Goal: Information Seeking & Learning: Learn about a topic

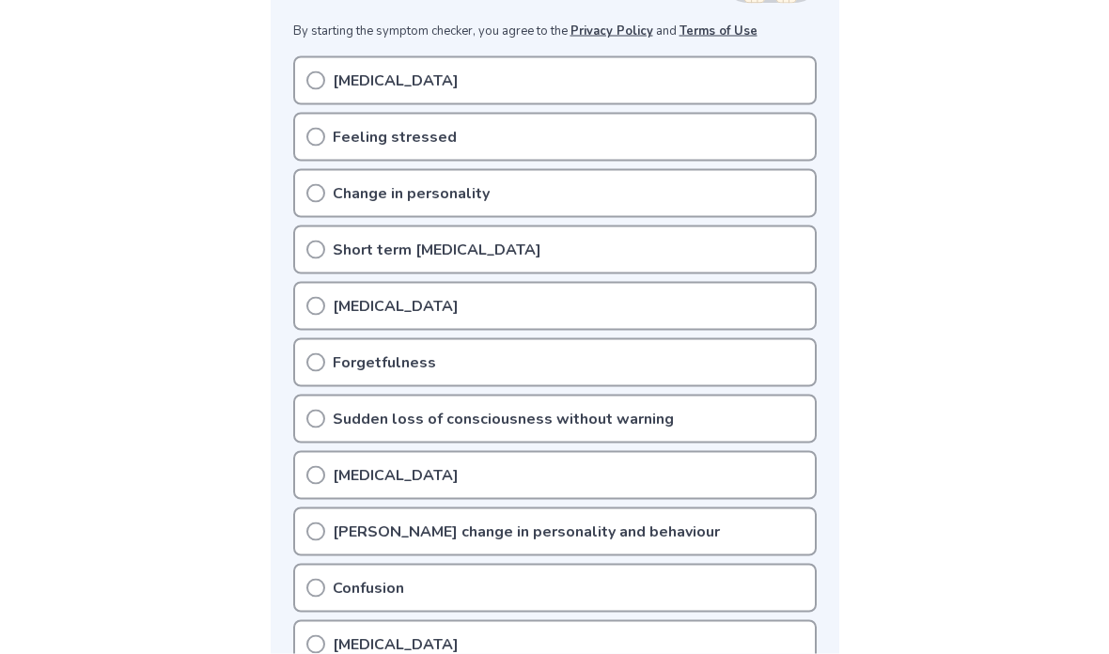
scroll to position [374, 0]
click at [779, 80] on div "[MEDICAL_DATA]" at bounding box center [554, 79] width 523 height 49
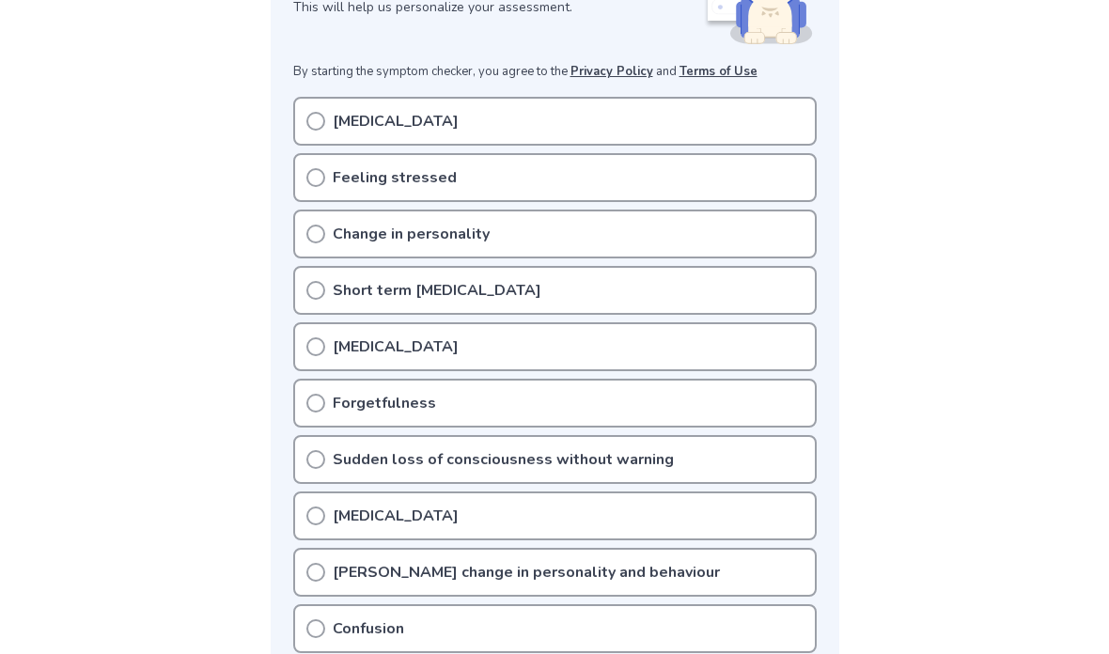
scroll to position [332, 0]
click at [318, 120] on icon at bounding box center [315, 122] width 19 height 19
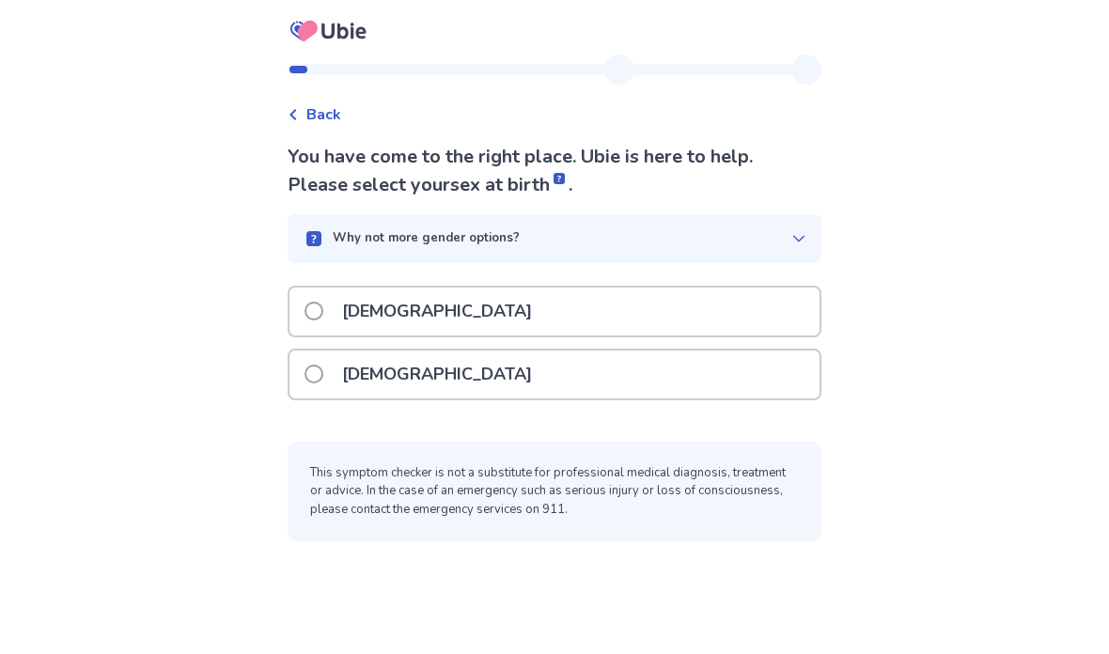
click at [674, 374] on div "Female" at bounding box center [554, 374] width 530 height 48
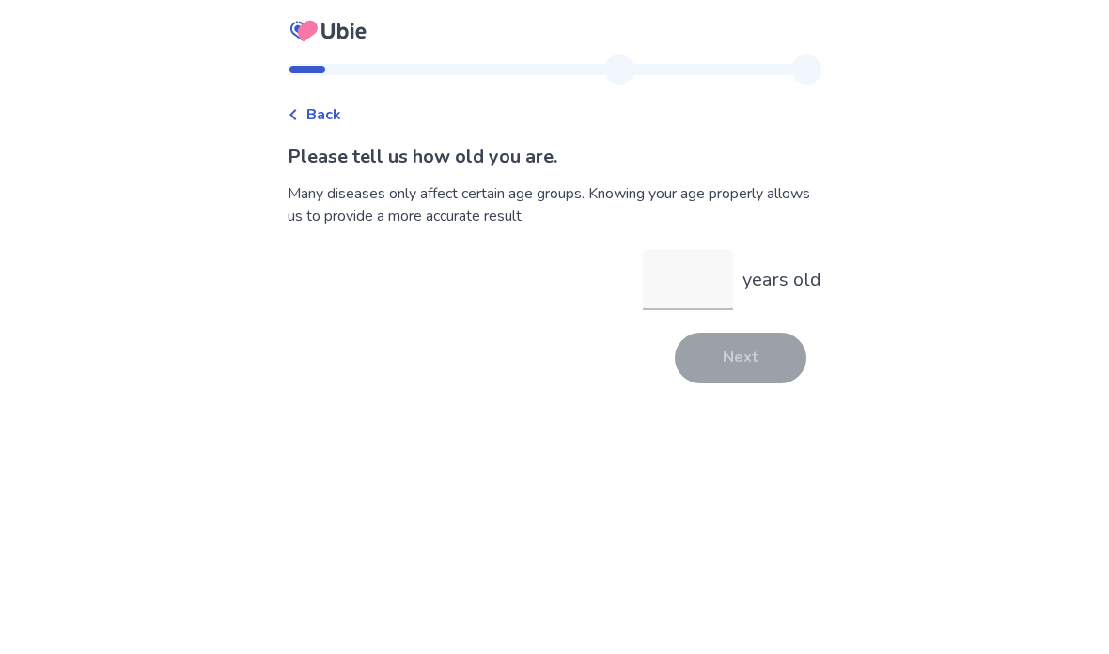
click at [694, 280] on input "years old" at bounding box center [688, 280] width 90 height 60
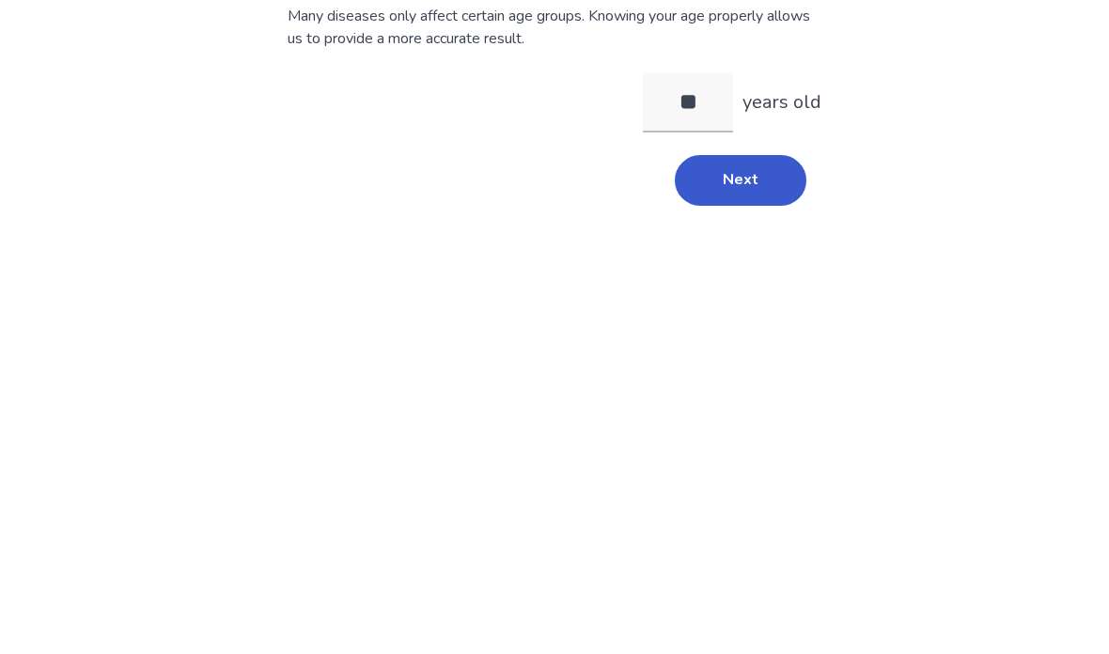
click at [758, 333] on button "Next" at bounding box center [741, 358] width 132 height 51
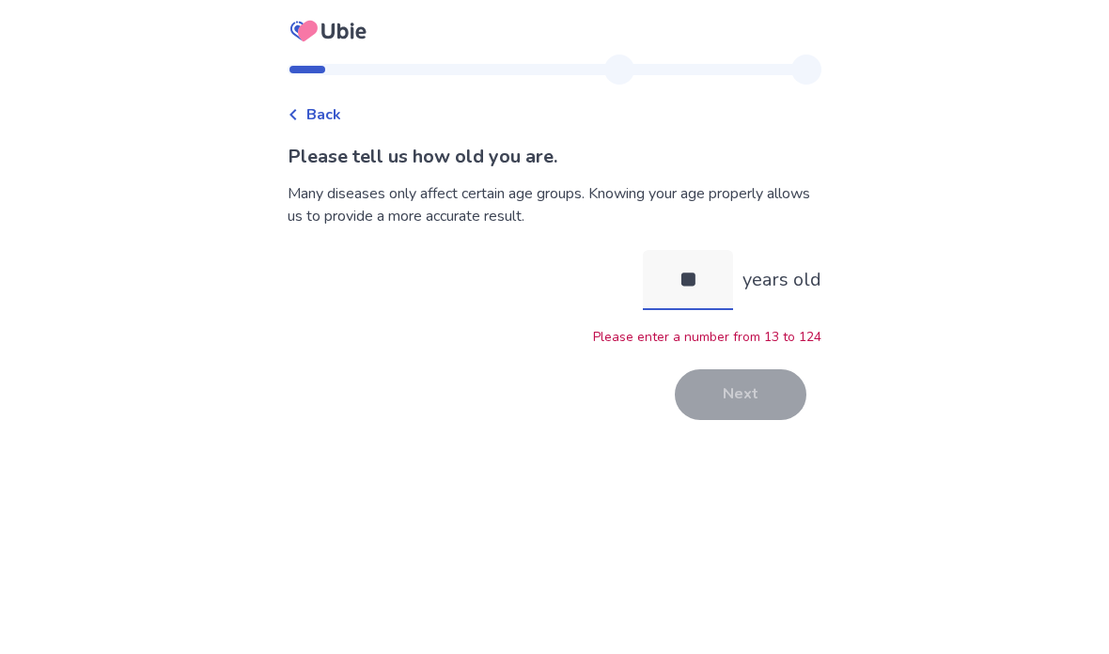
click at [686, 250] on input "**" at bounding box center [688, 280] width 90 height 60
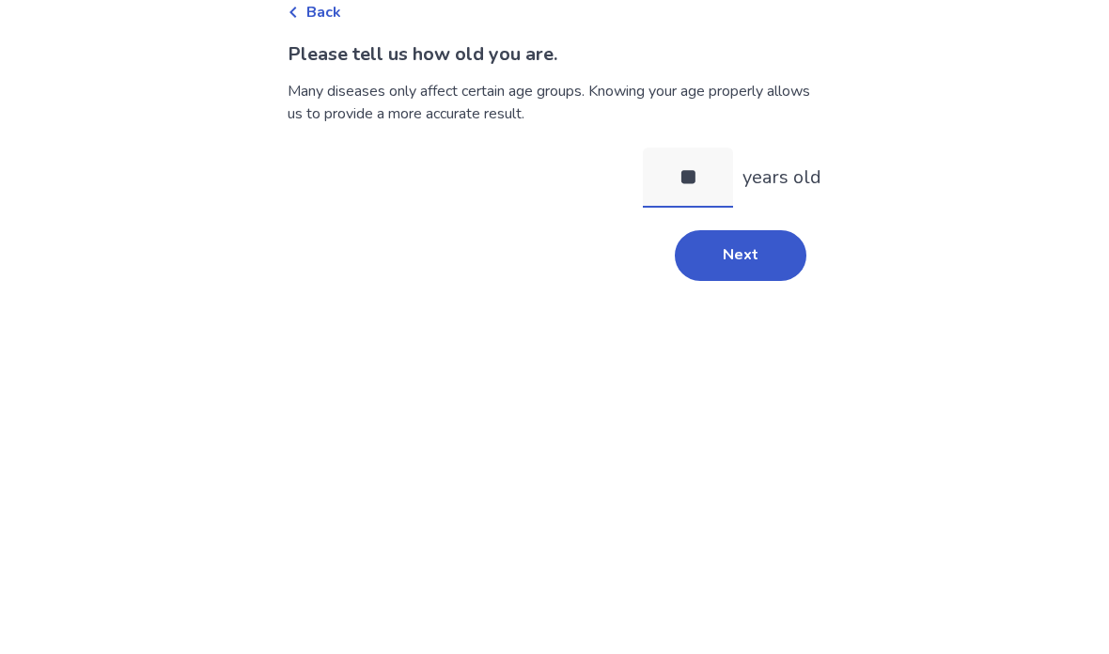
type input "**"
click at [892, 87] on div "Back Please tell us how old you are. Many diseases only affect certain age grou…" at bounding box center [554, 327] width 1109 height 654
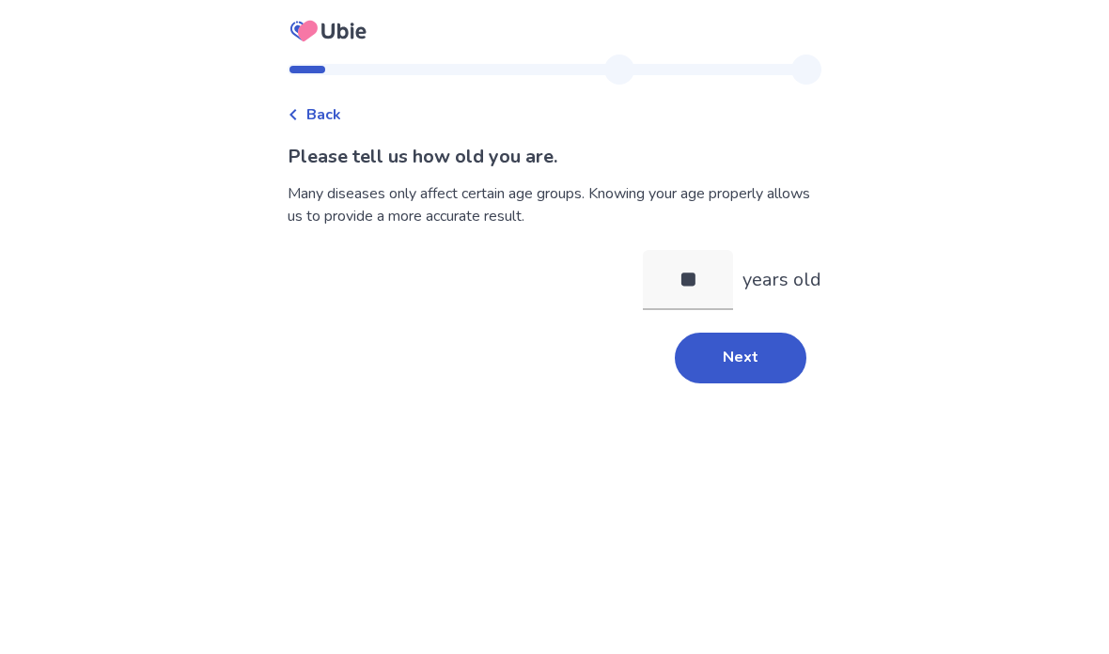
click at [740, 333] on button "Next" at bounding box center [741, 358] width 132 height 51
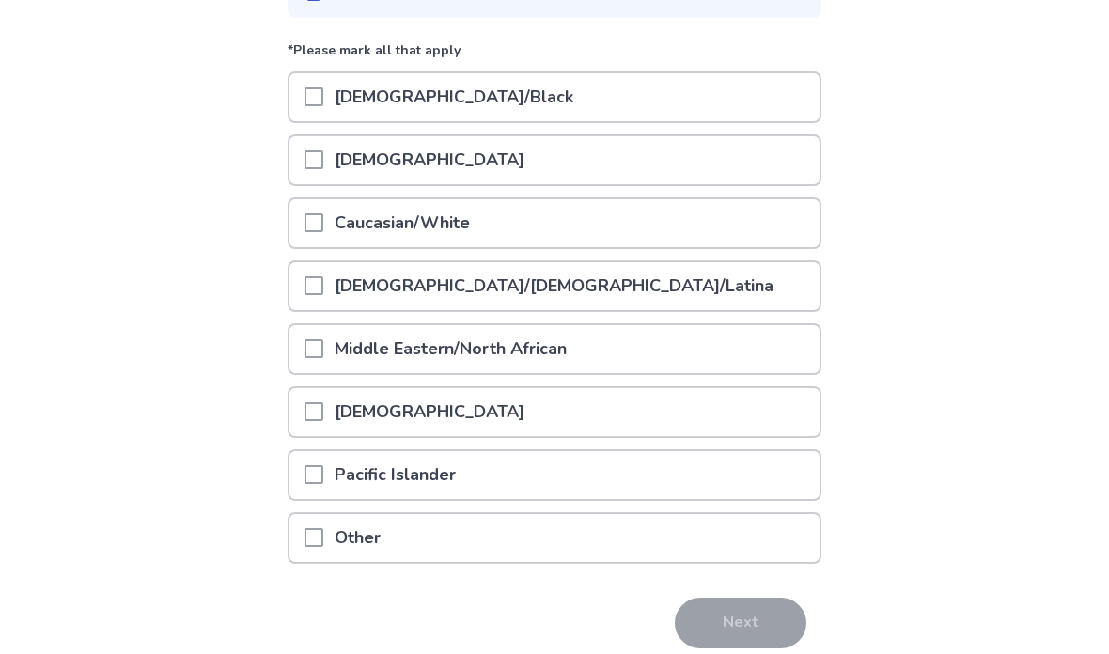
scroll to position [218, 0]
click at [756, 277] on div "Hispanic/Latino/Latina" at bounding box center [554, 285] width 530 height 48
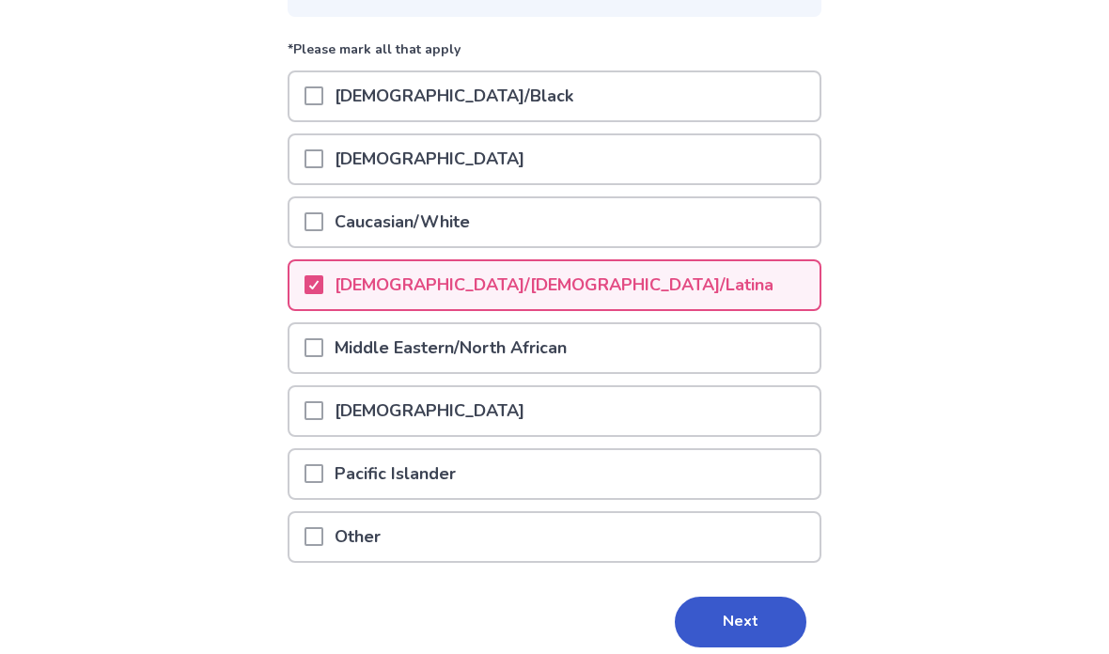
click at [733, 620] on button "Next" at bounding box center [741, 622] width 132 height 51
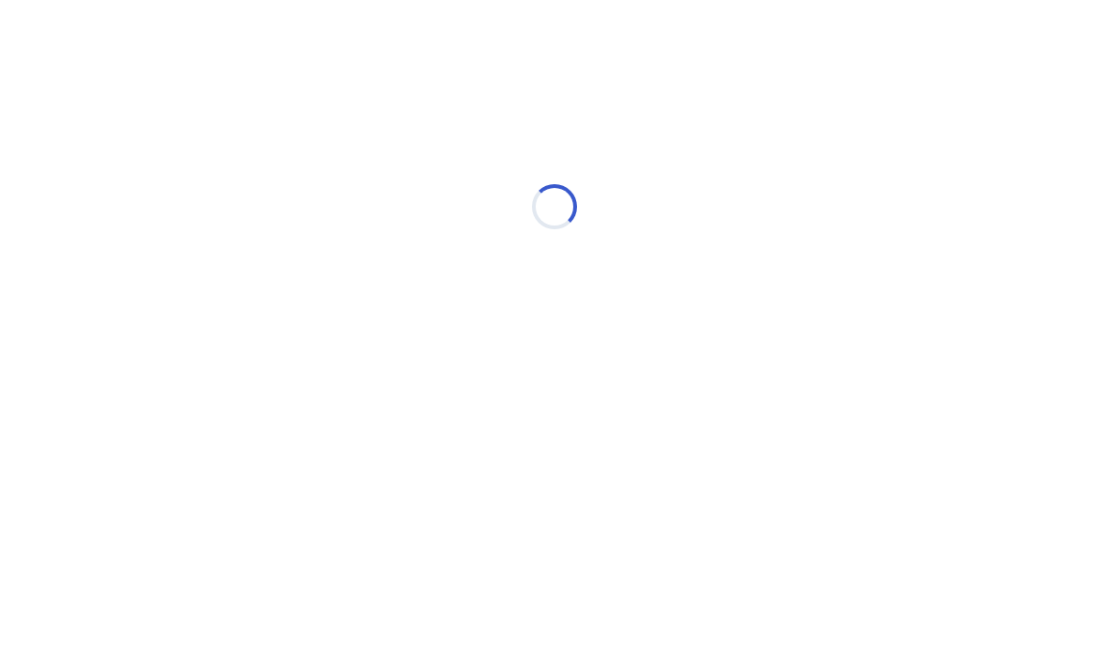
scroll to position [0, 0]
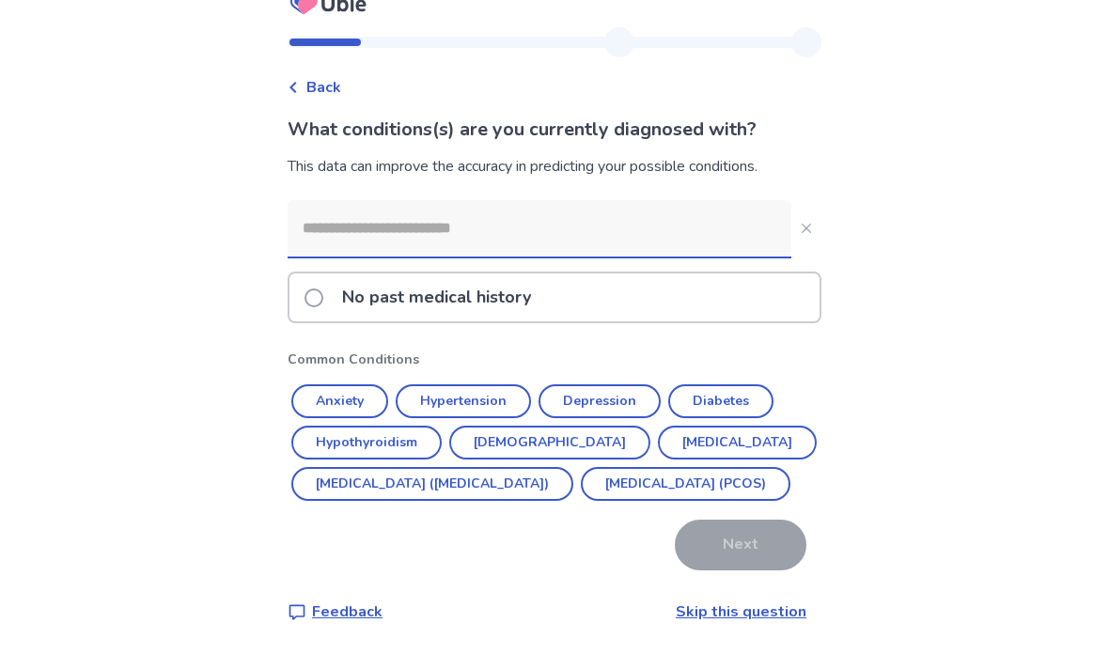
scroll to position [75, 0]
click at [645, 201] on input at bounding box center [539, 229] width 504 height 56
click at [607, 385] on button "Depression" at bounding box center [599, 402] width 122 height 34
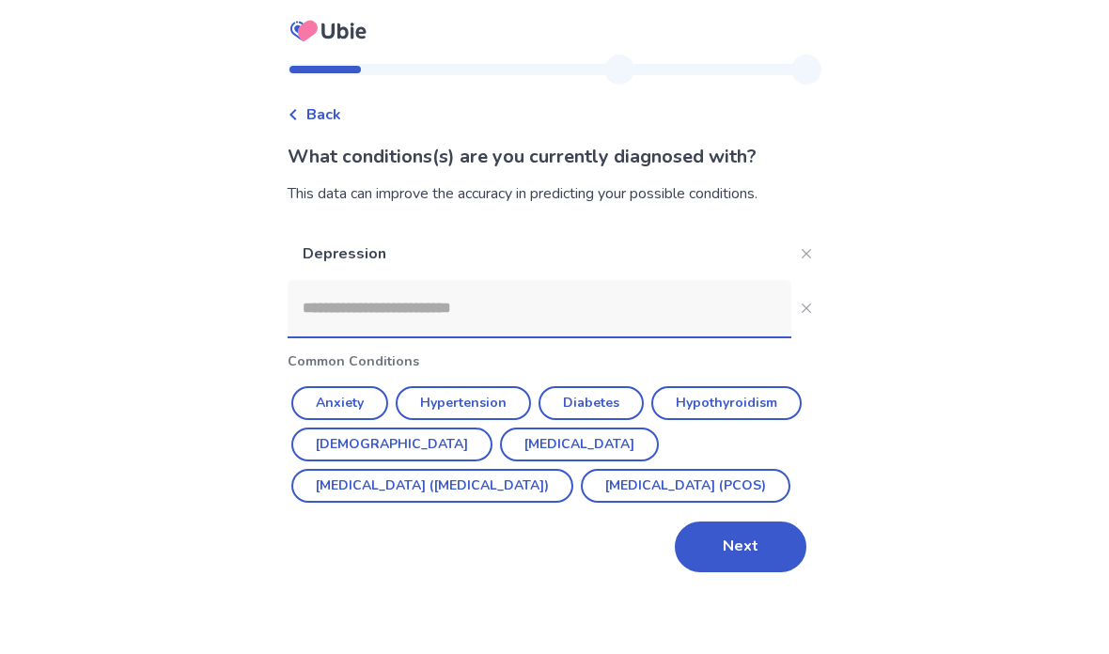
click at [736, 521] on button "Next" at bounding box center [741, 546] width 132 height 51
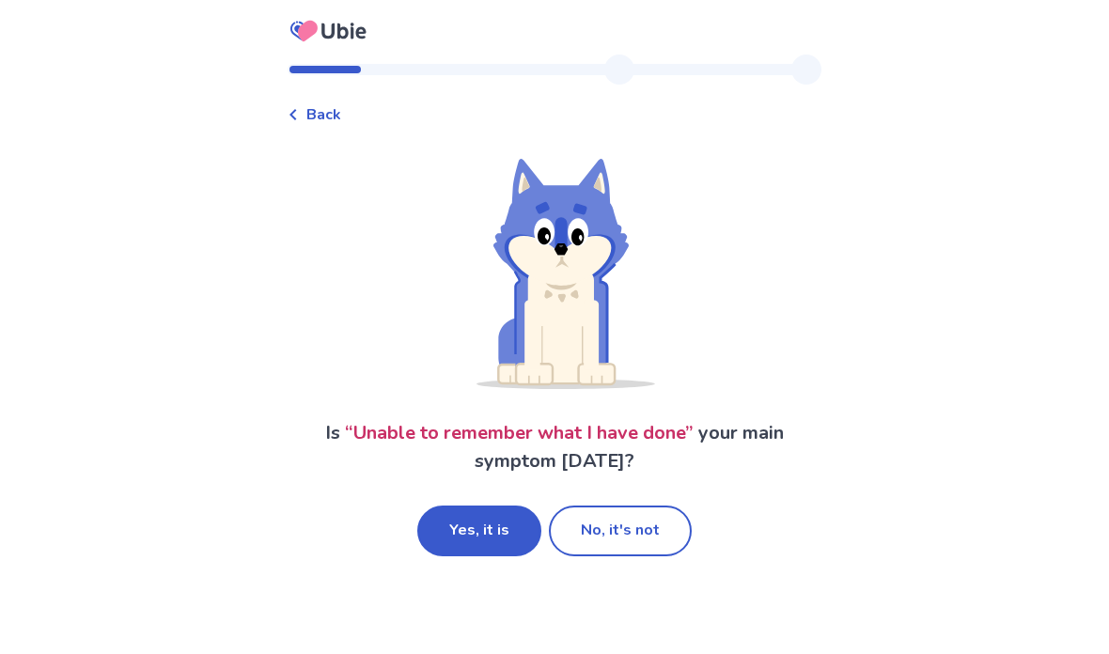
click at [509, 520] on button "Yes, it is" at bounding box center [479, 530] width 124 height 51
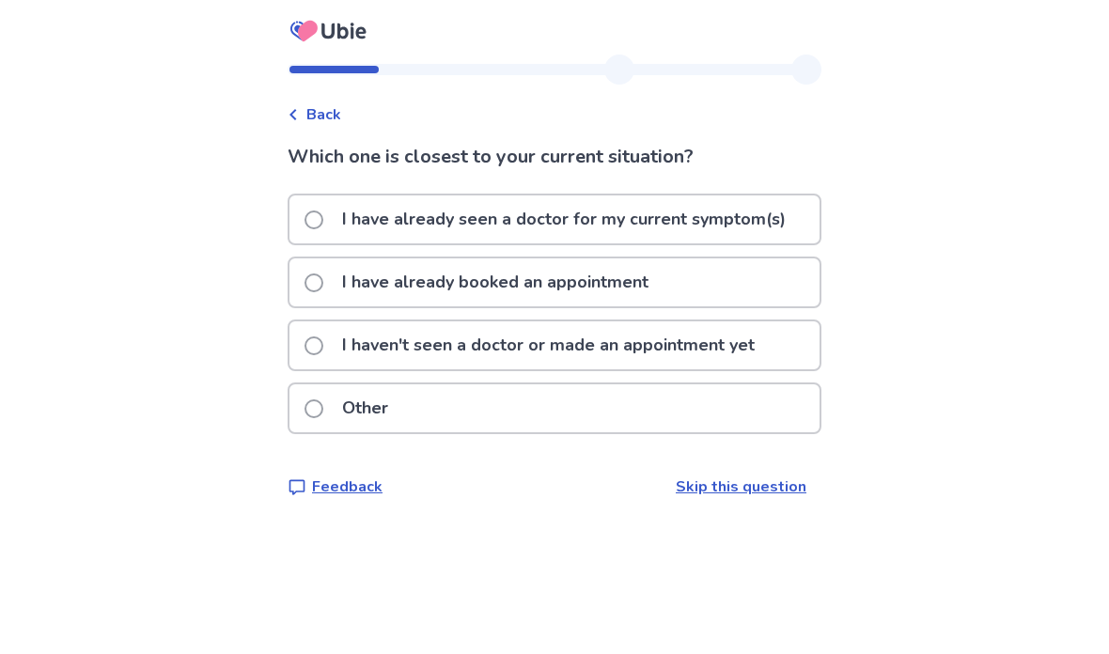
click at [769, 220] on p "I have already seen a doctor for my current symptom(s)" at bounding box center [564, 219] width 466 height 48
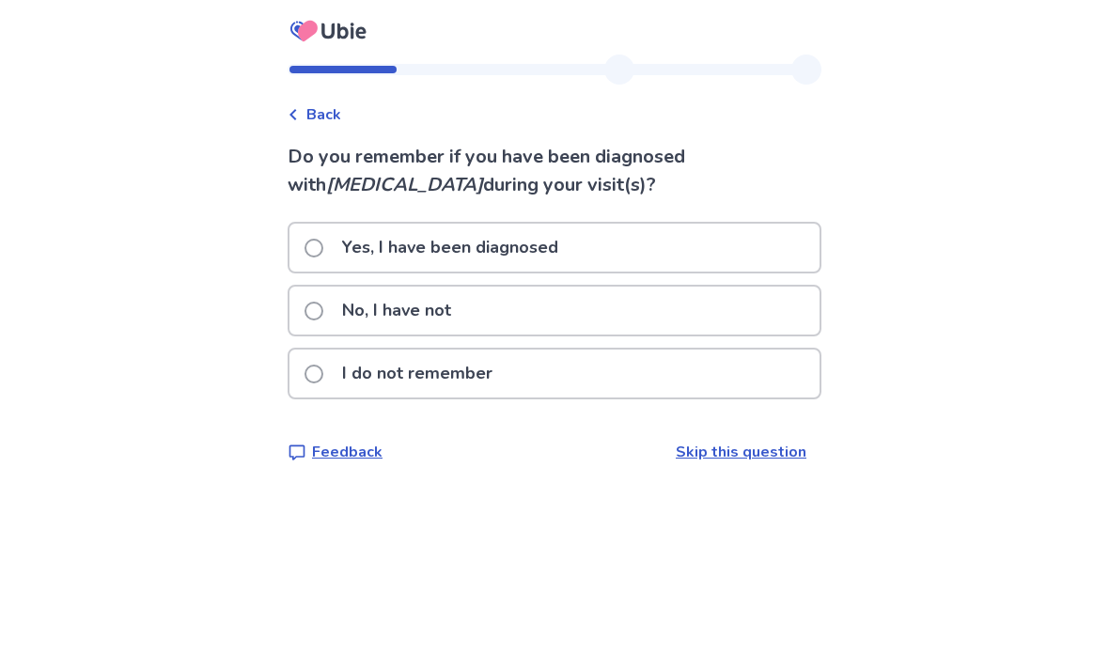
click at [759, 458] on link "Skip this question" at bounding box center [741, 452] width 131 height 21
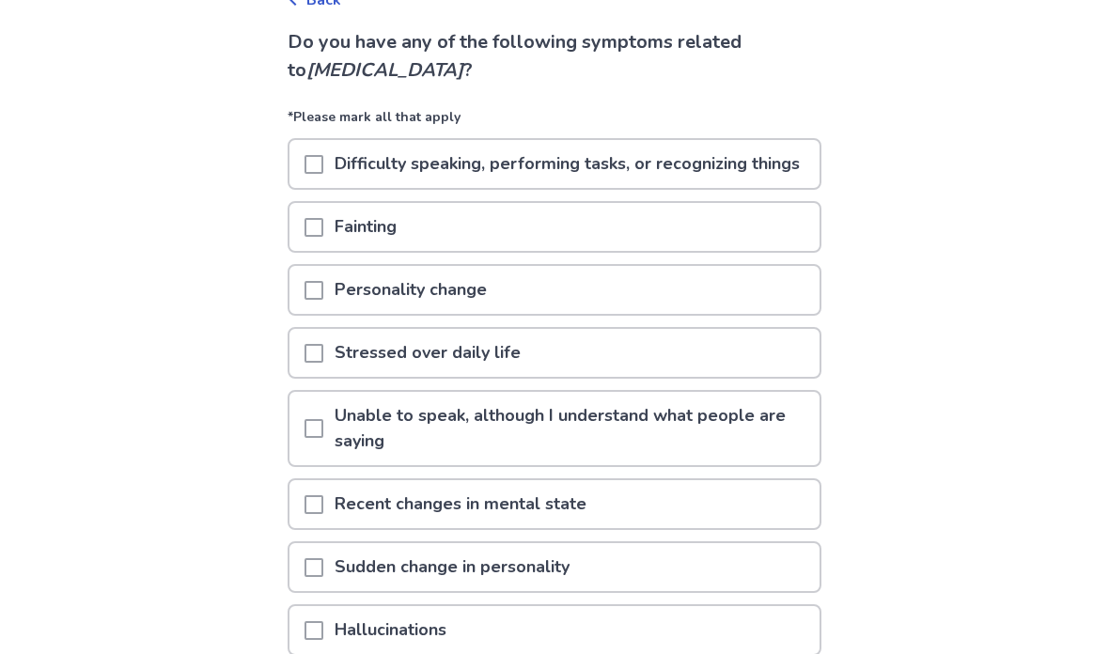
scroll to position [116, 0]
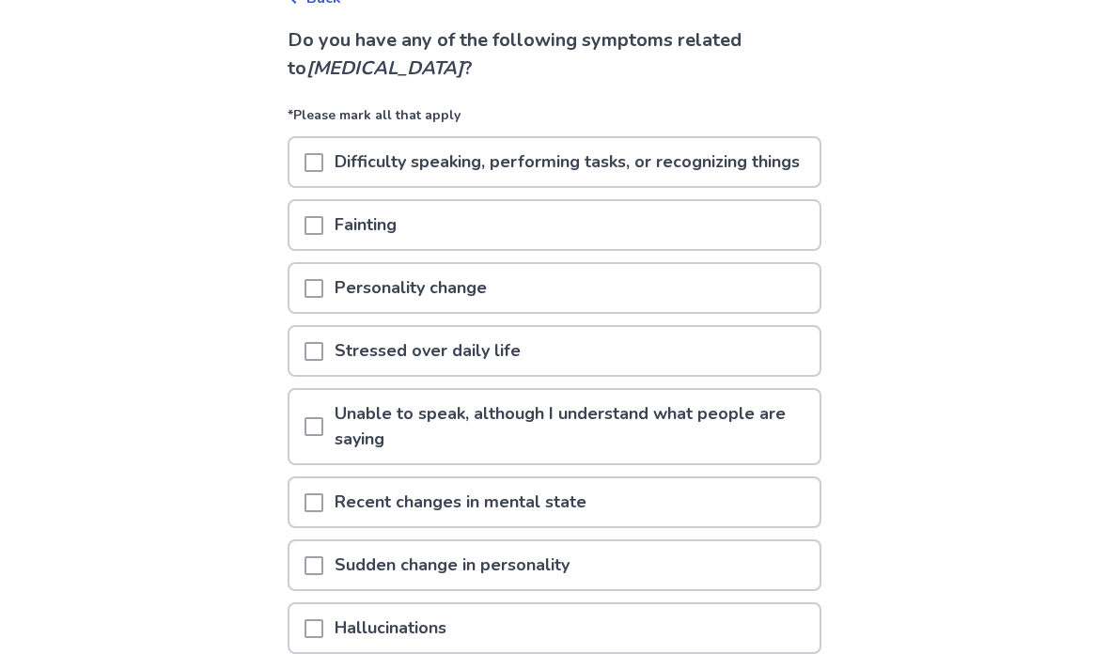
click at [700, 250] on div "Fainting" at bounding box center [554, 226] width 530 height 48
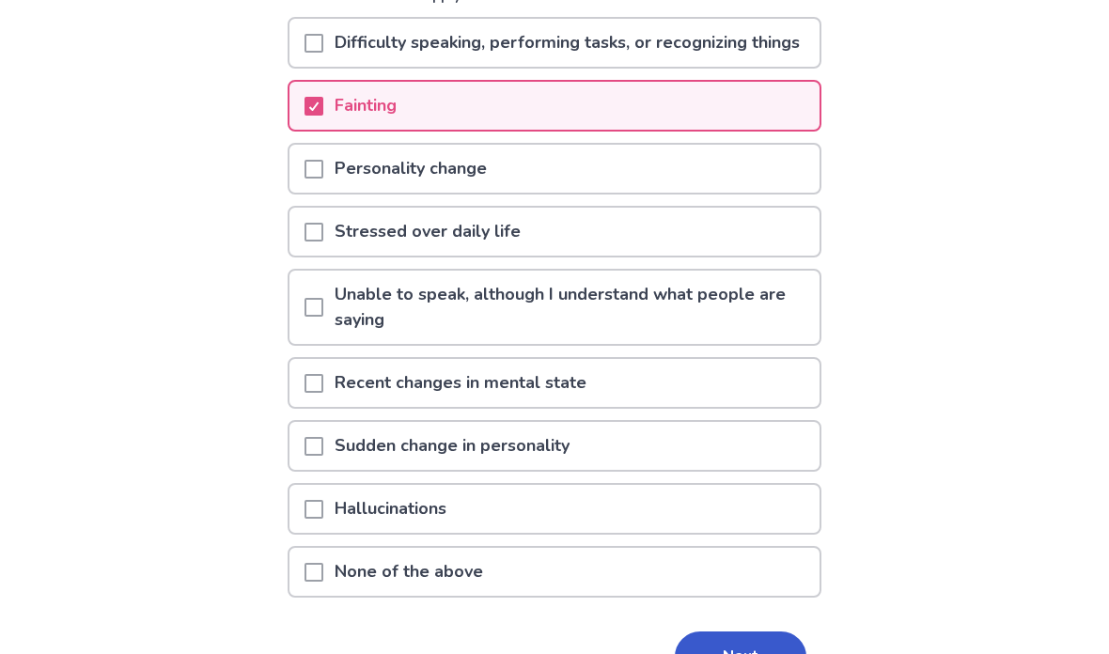
scroll to position [242, 0]
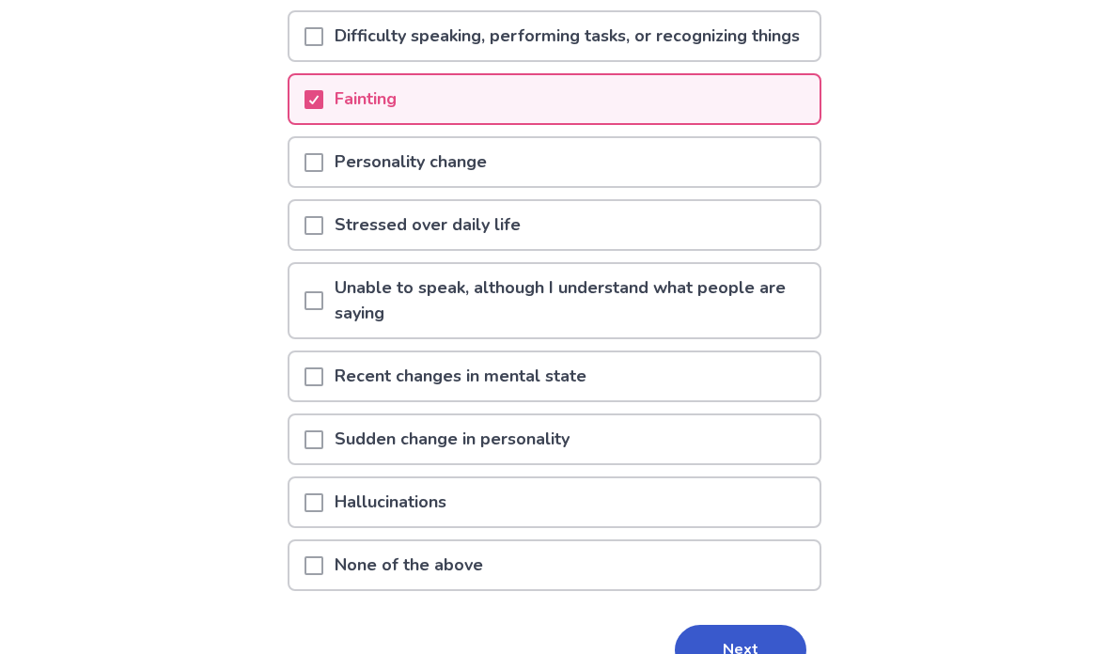
click at [749, 249] on div "Stressed over daily life" at bounding box center [554, 225] width 530 height 48
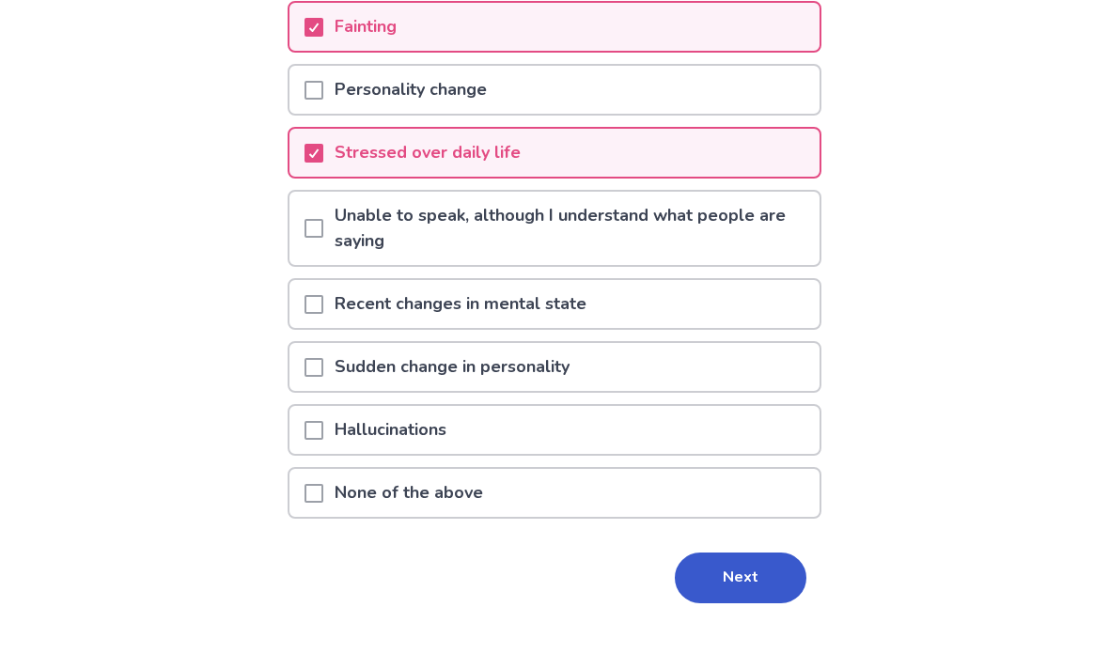
scroll to position [297, 0]
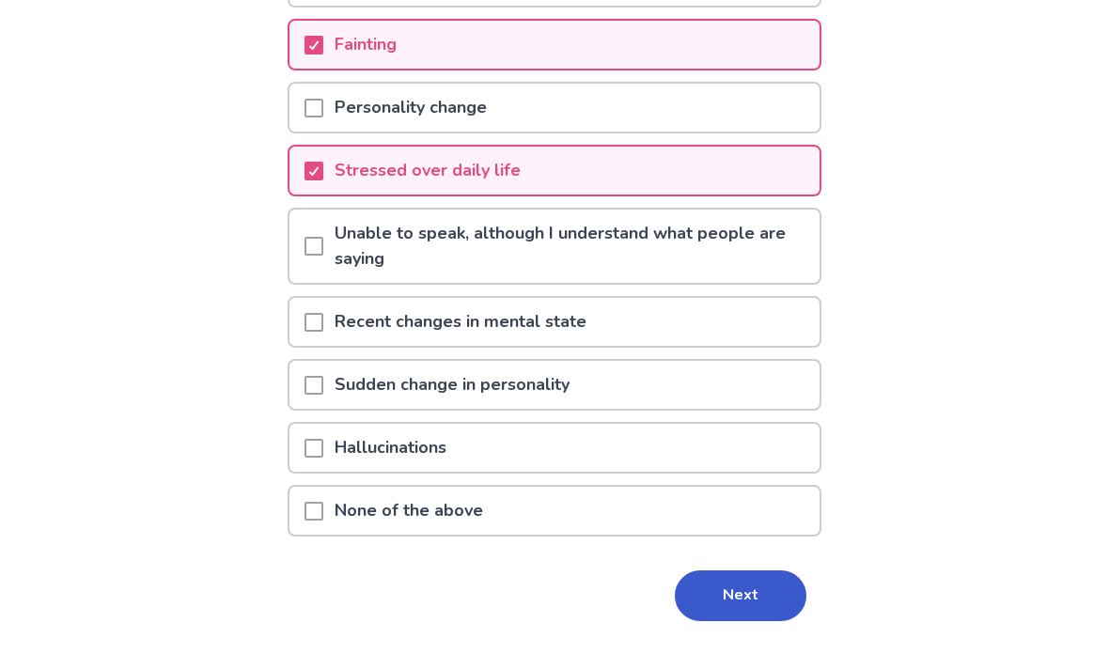
click at [733, 267] on p "Unable to speak, although I understand what people are saying" at bounding box center [571, 246] width 496 height 73
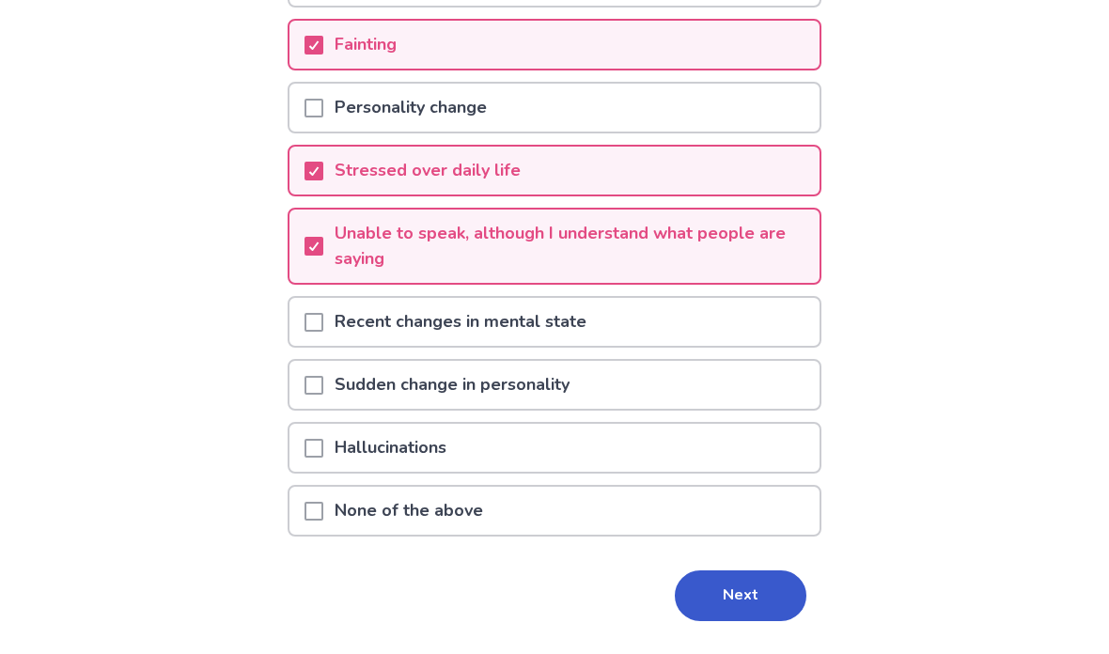
click at [738, 346] on div "Recent changes in mental state" at bounding box center [554, 322] width 530 height 48
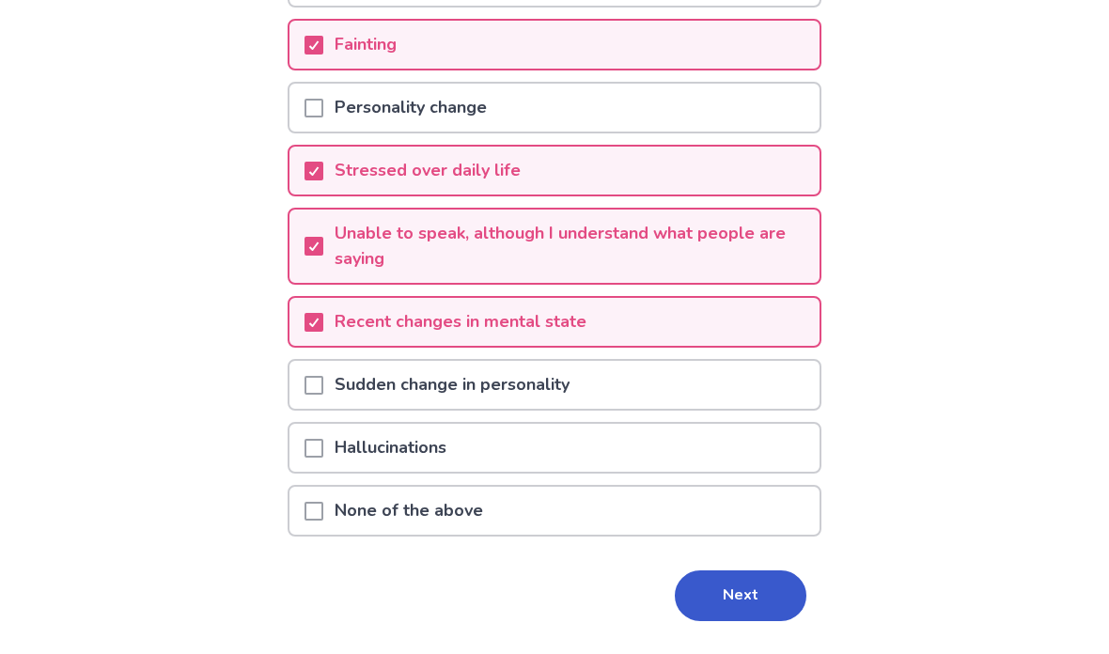
click at [721, 409] on div "Sudden change in personality" at bounding box center [554, 385] width 530 height 48
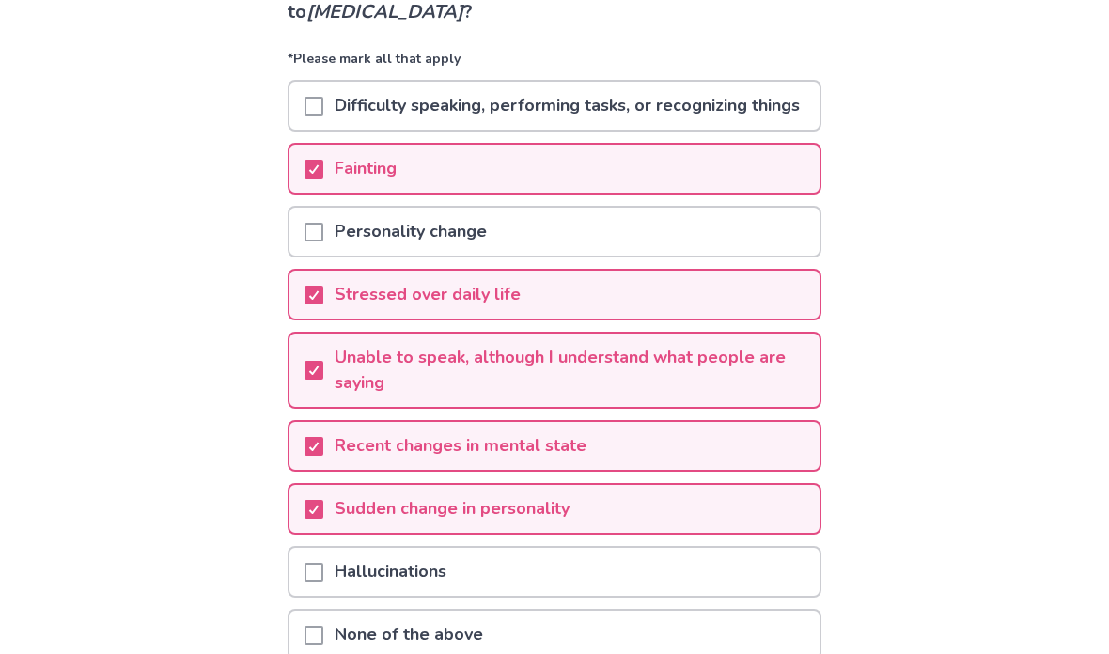
scroll to position [174, 0]
click at [767, 129] on p "Difficulty speaking, performing tasks, or recognizing things" at bounding box center [567, 105] width 488 height 48
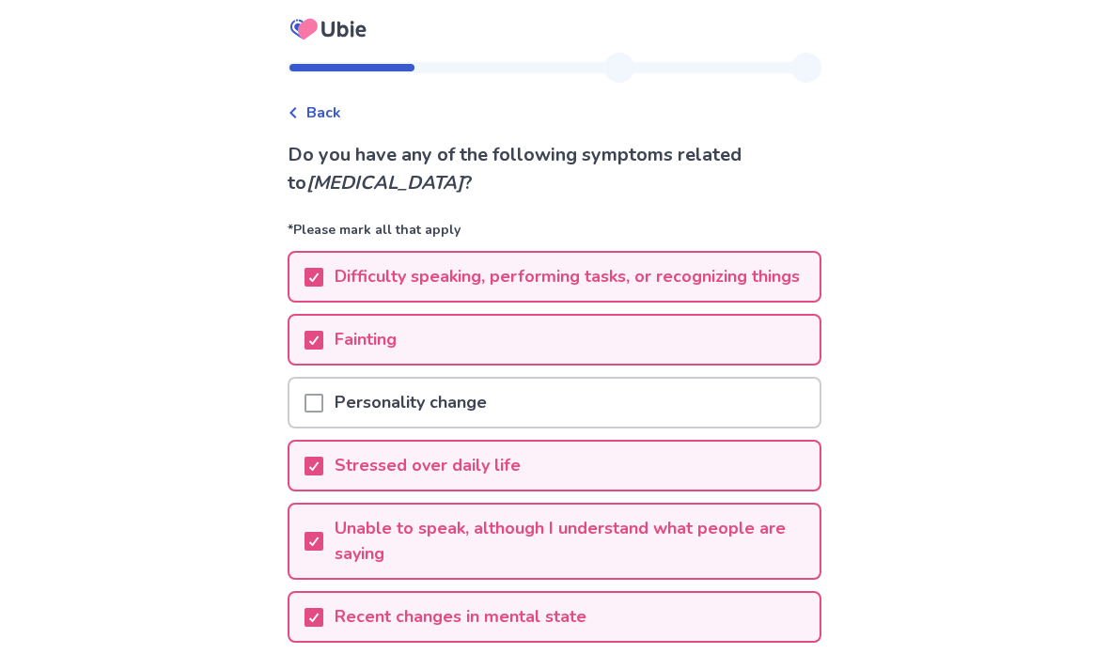
scroll to position [0, 0]
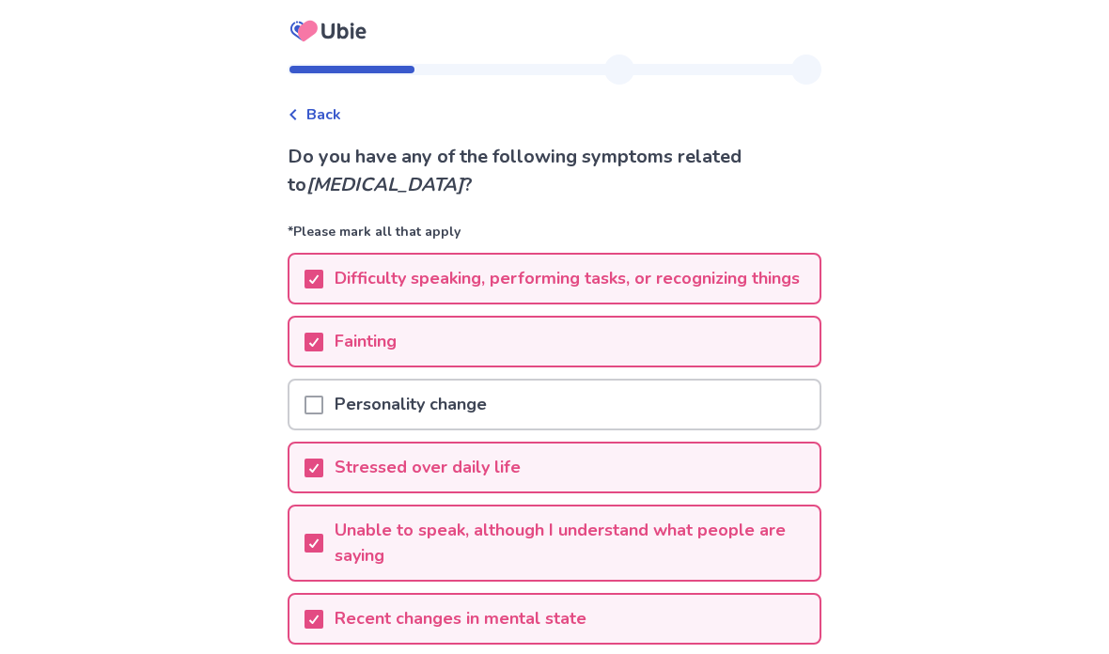
click at [748, 424] on div "Personality change" at bounding box center [554, 405] width 530 height 48
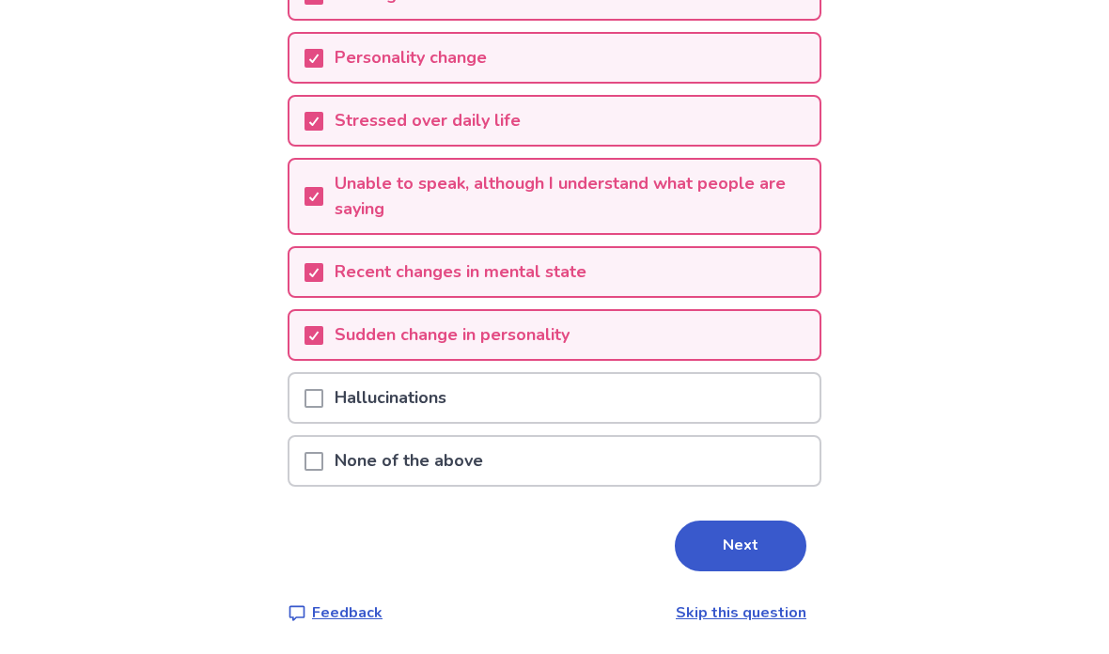
scroll to position [372, 0]
click at [738, 553] on button "Next" at bounding box center [741, 545] width 132 height 51
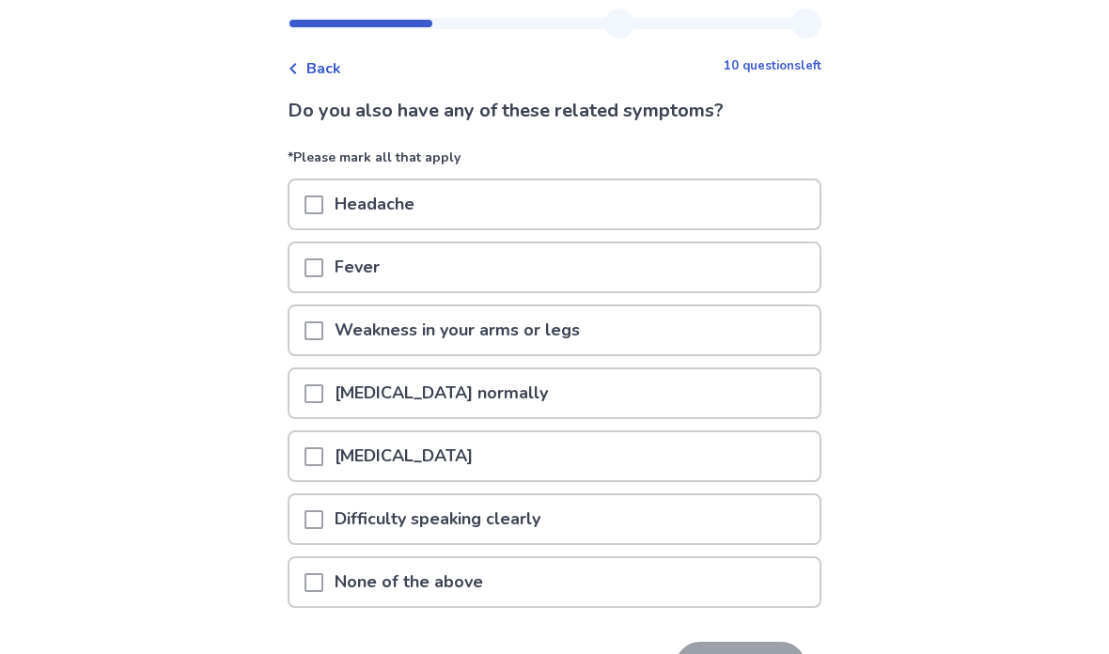
scroll to position [48, 0]
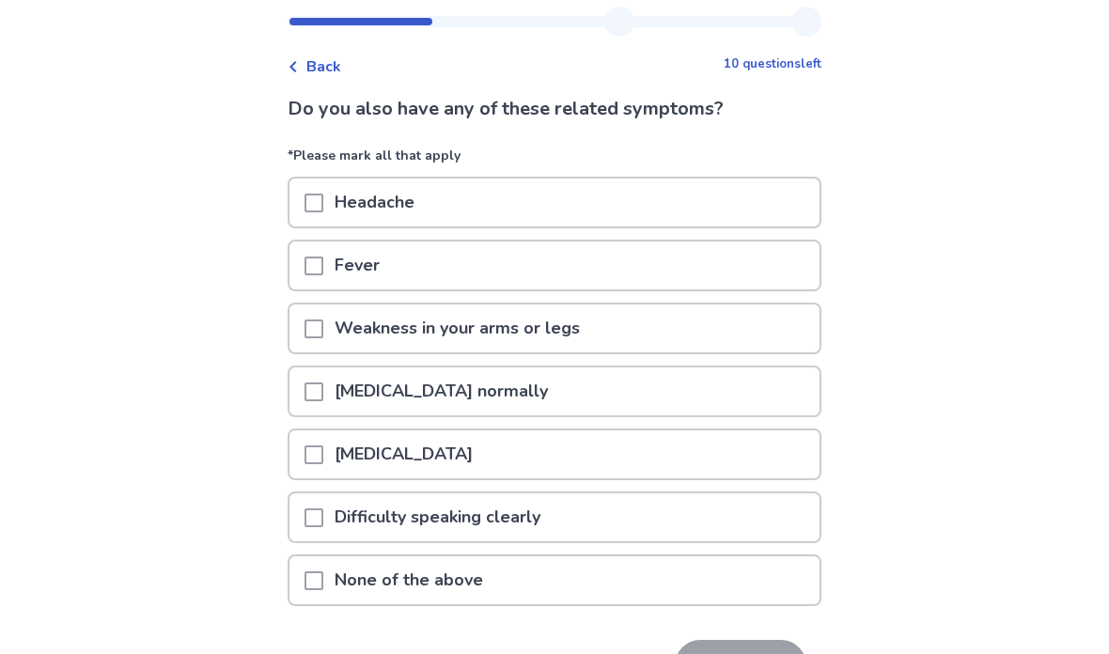
click at [738, 328] on div "Weakness in your arms or legs" at bounding box center [554, 328] width 530 height 48
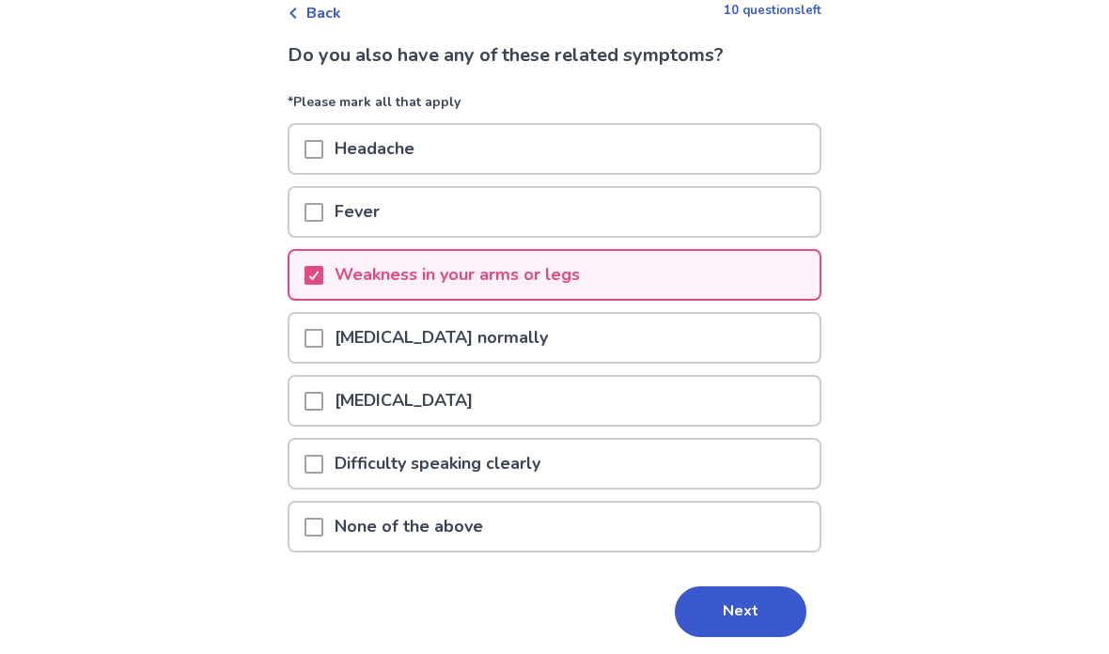
scroll to position [0, 0]
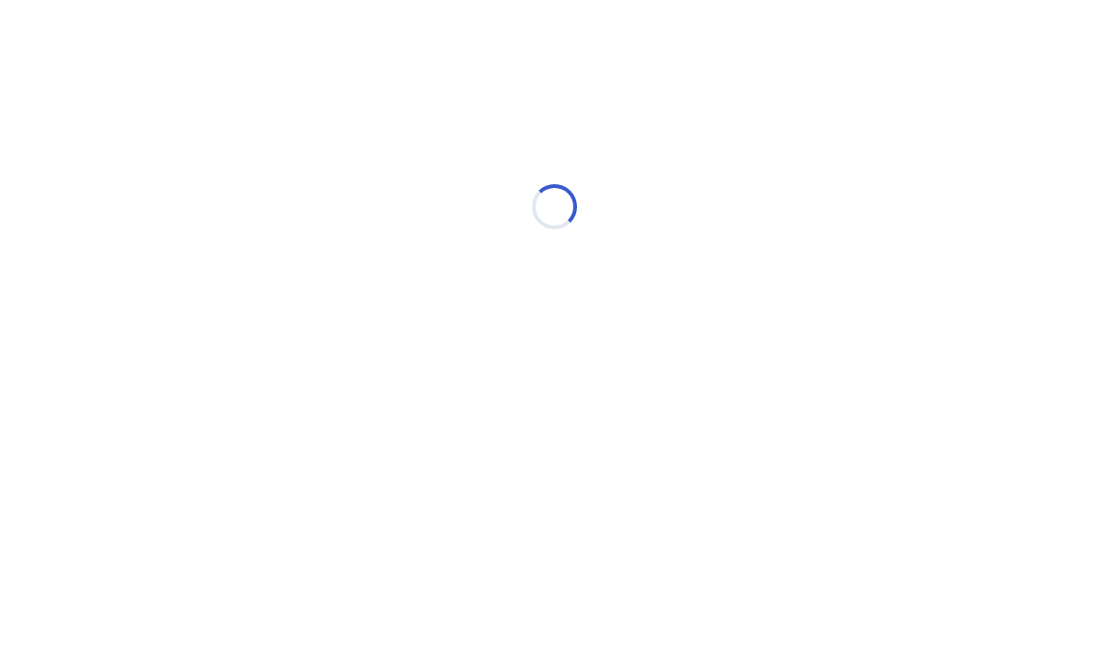
select select "*"
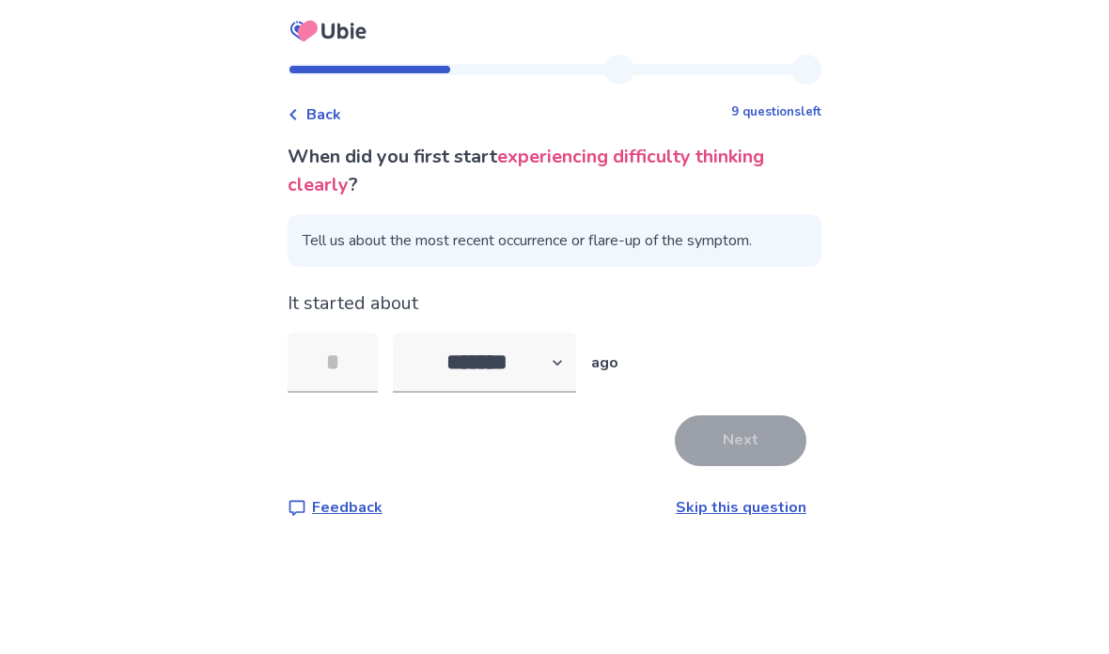
click at [742, 517] on link "Skip this question" at bounding box center [741, 507] width 131 height 21
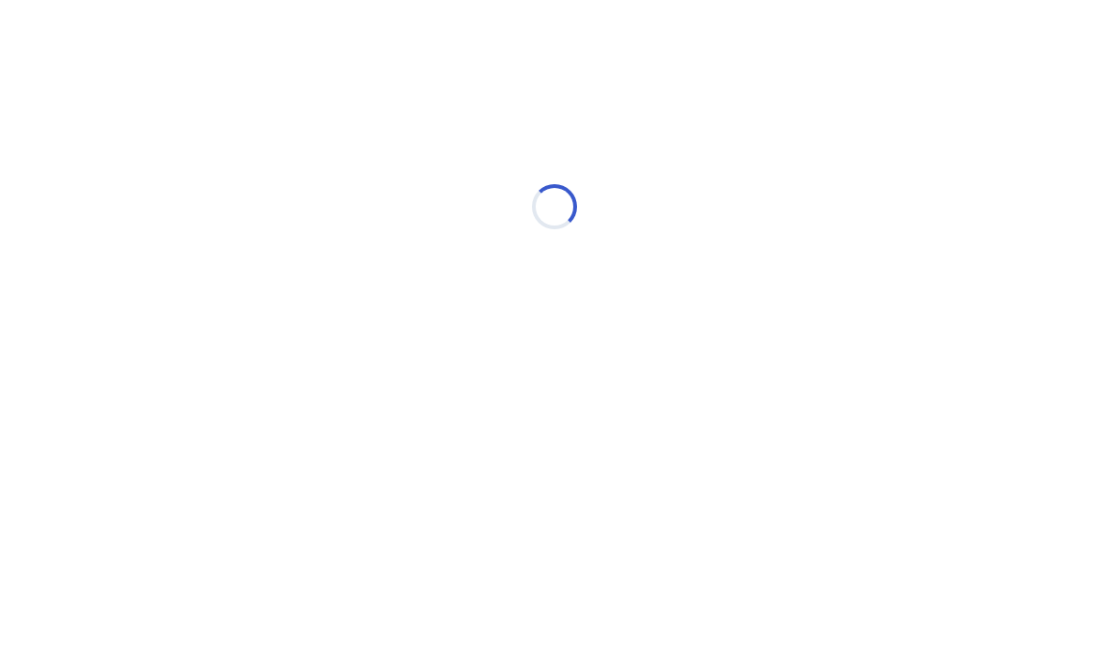
select select "*"
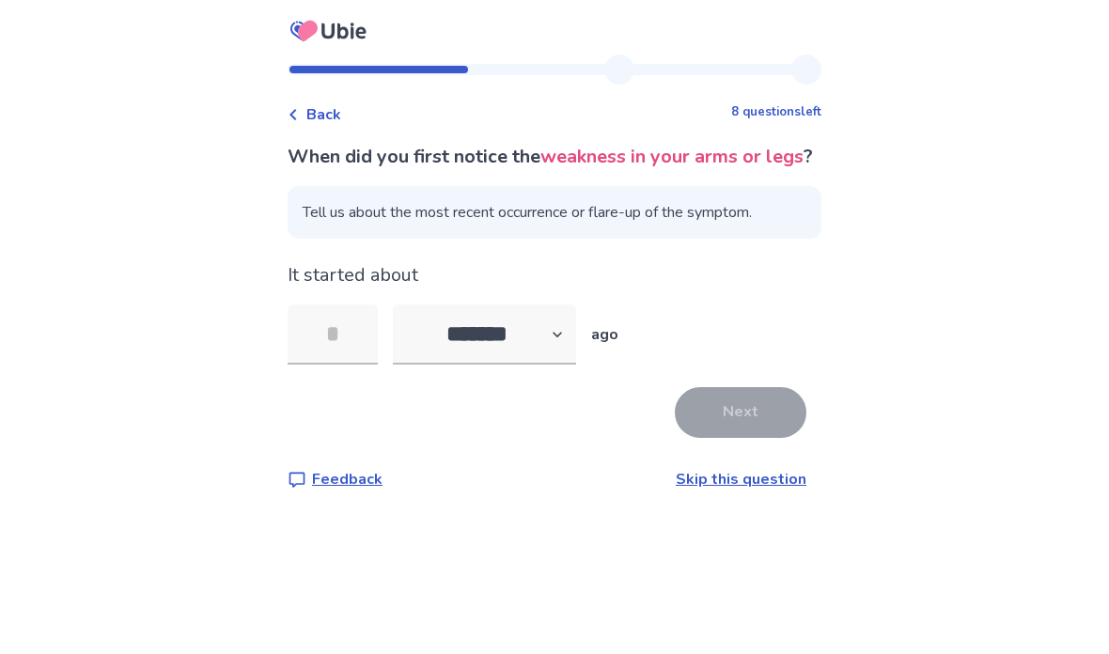
click at [754, 489] on link "Skip this question" at bounding box center [741, 479] width 131 height 21
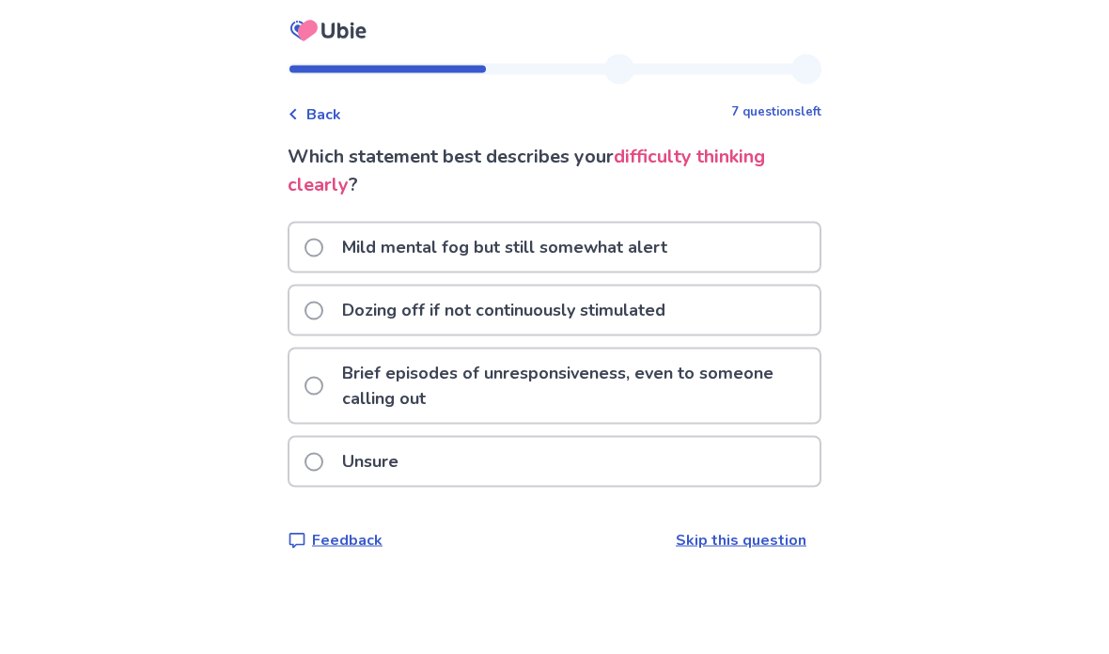
scroll to position [15, 0]
click at [738, 294] on div "Dozing off if not continuously stimulated" at bounding box center [554, 311] width 530 height 48
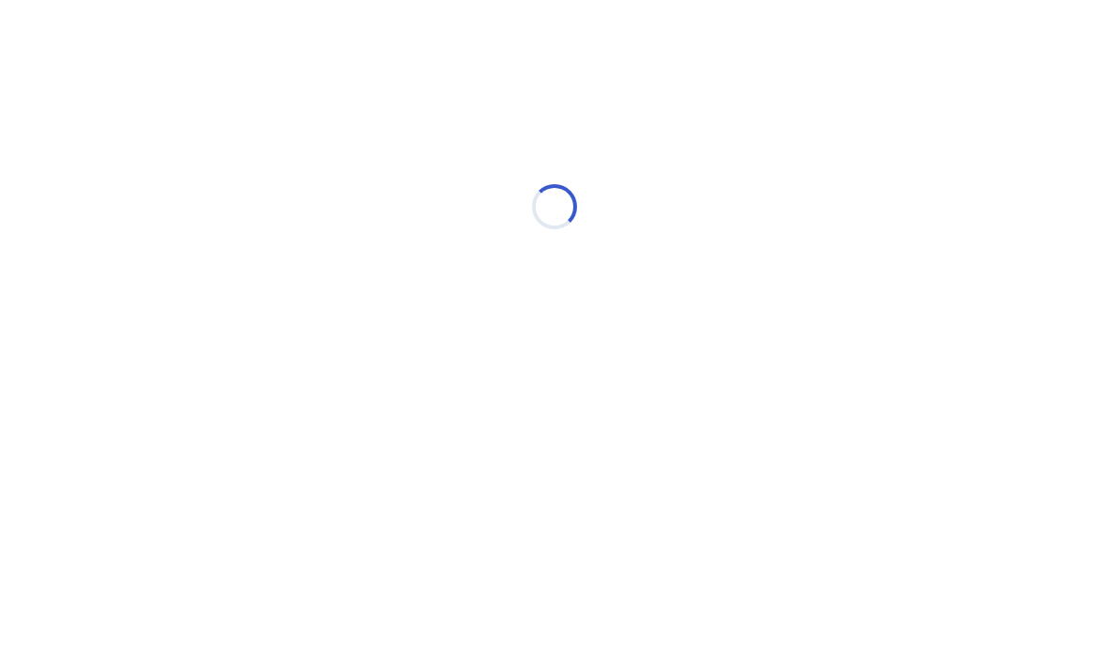
scroll to position [0, 0]
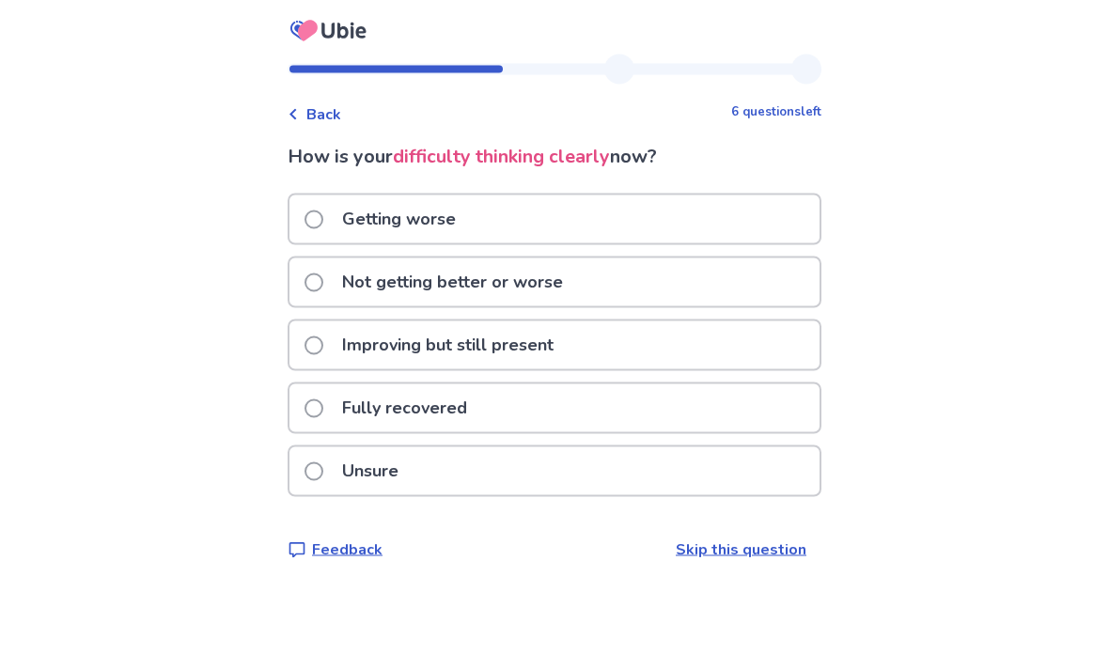
scroll to position [13, 0]
click at [721, 467] on div "Unsure" at bounding box center [554, 471] width 530 height 48
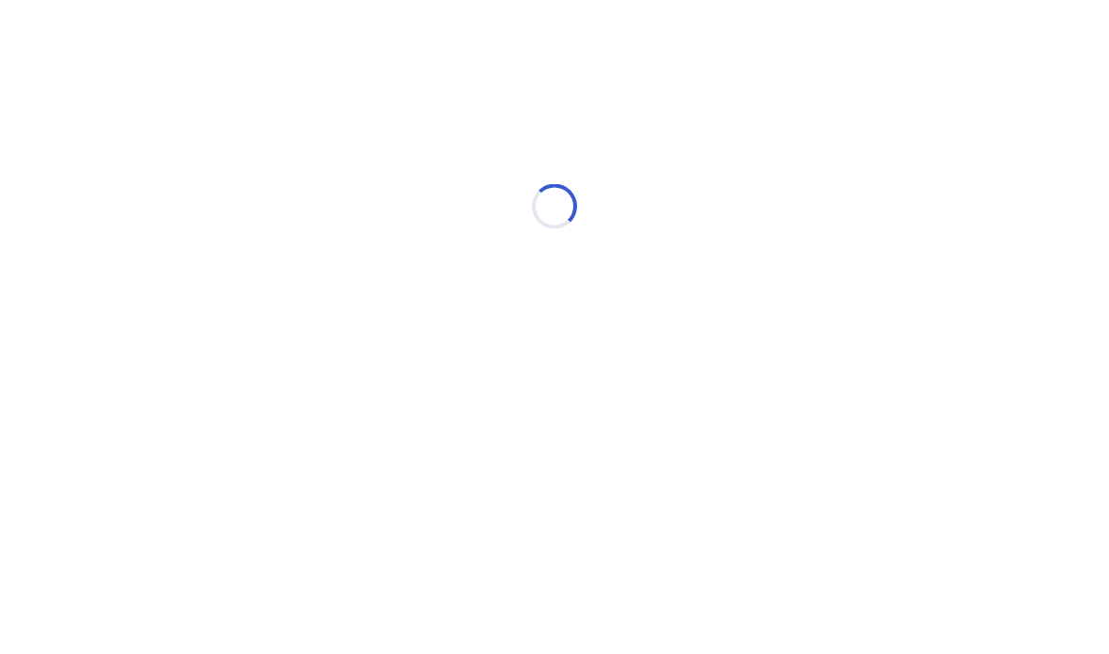
scroll to position [0, 0]
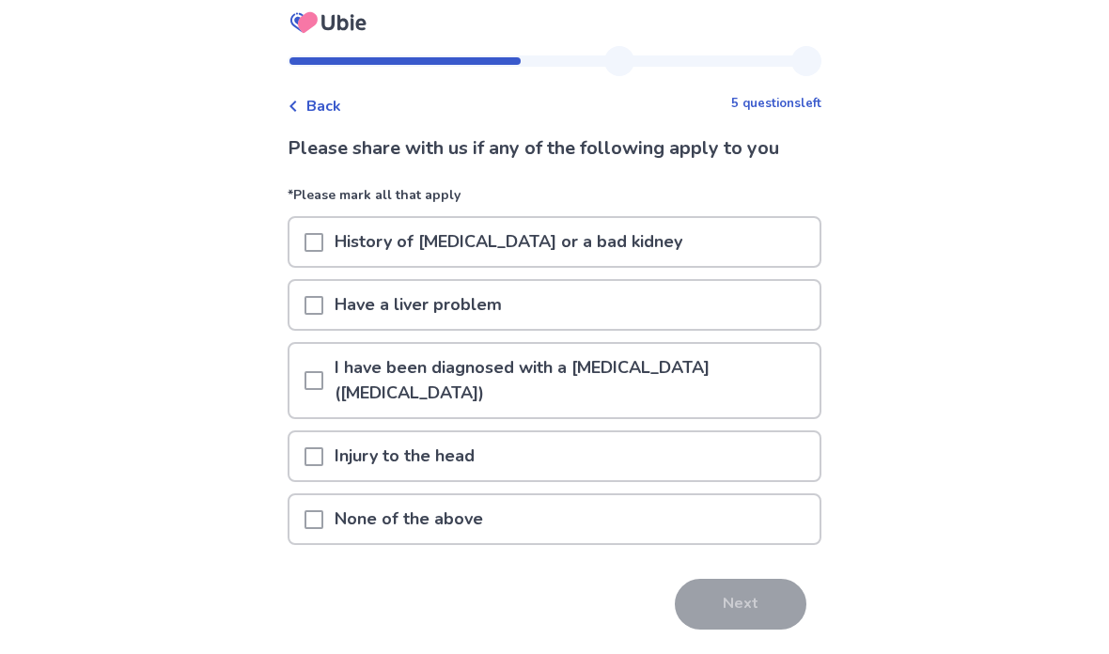
scroll to position [8, 0]
click at [688, 505] on div "None of the above" at bounding box center [554, 520] width 530 height 48
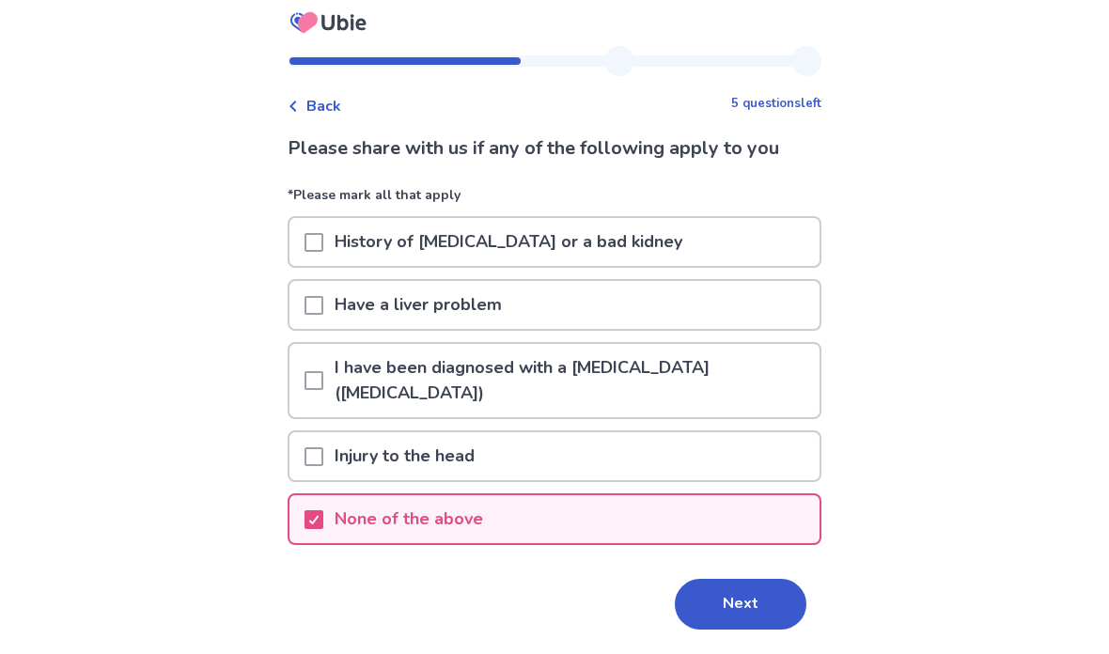
click at [743, 582] on button "Next" at bounding box center [741, 604] width 132 height 51
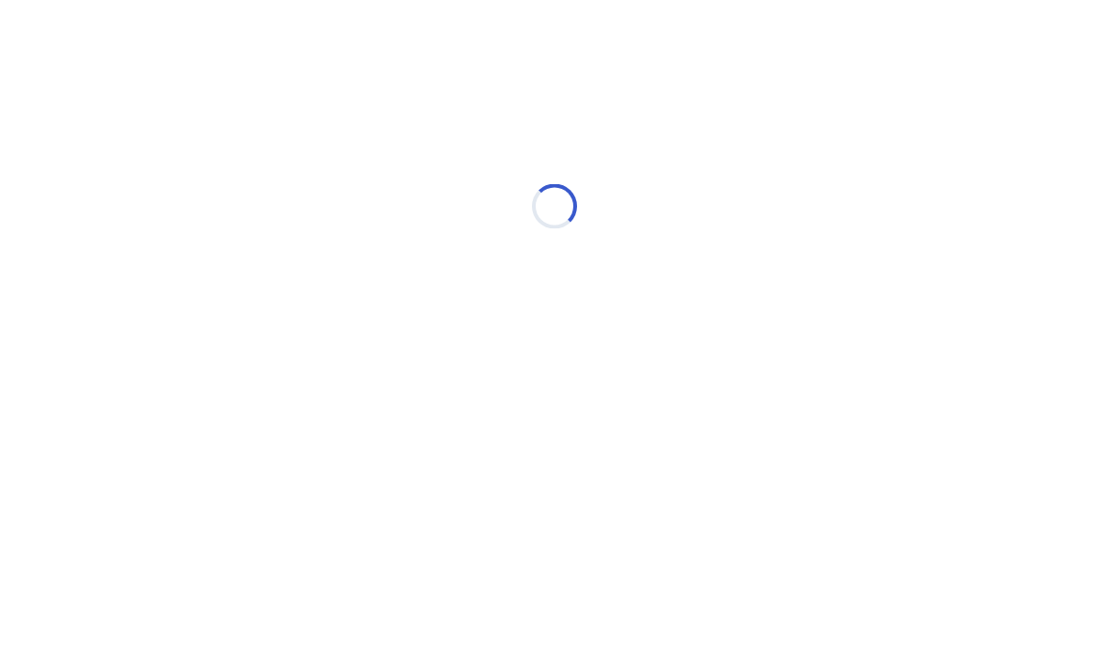
scroll to position [0, 0]
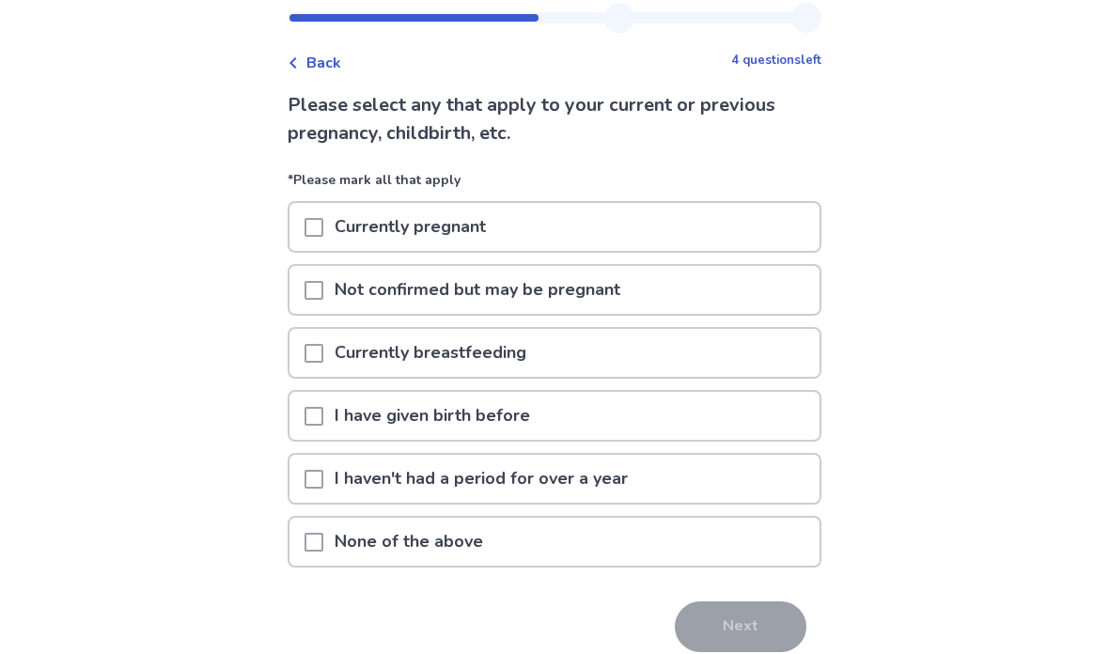
scroll to position [53, 0]
click at [627, 558] on div "None of the above" at bounding box center [554, 541] width 530 height 48
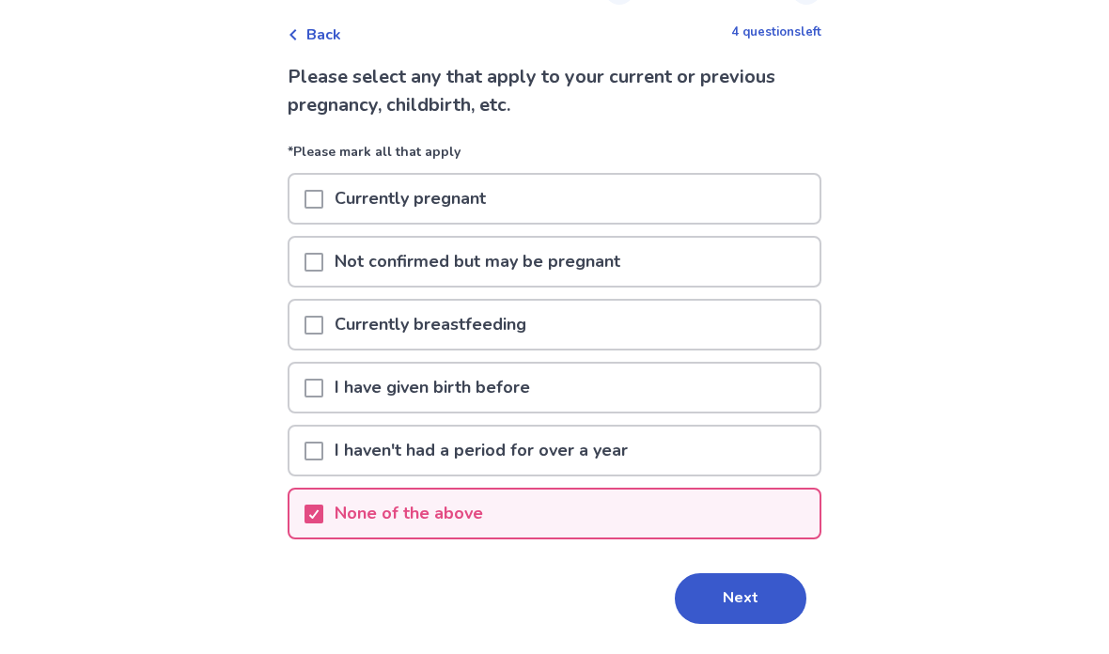
scroll to position [81, 0]
click at [734, 610] on button "Next" at bounding box center [741, 597] width 132 height 51
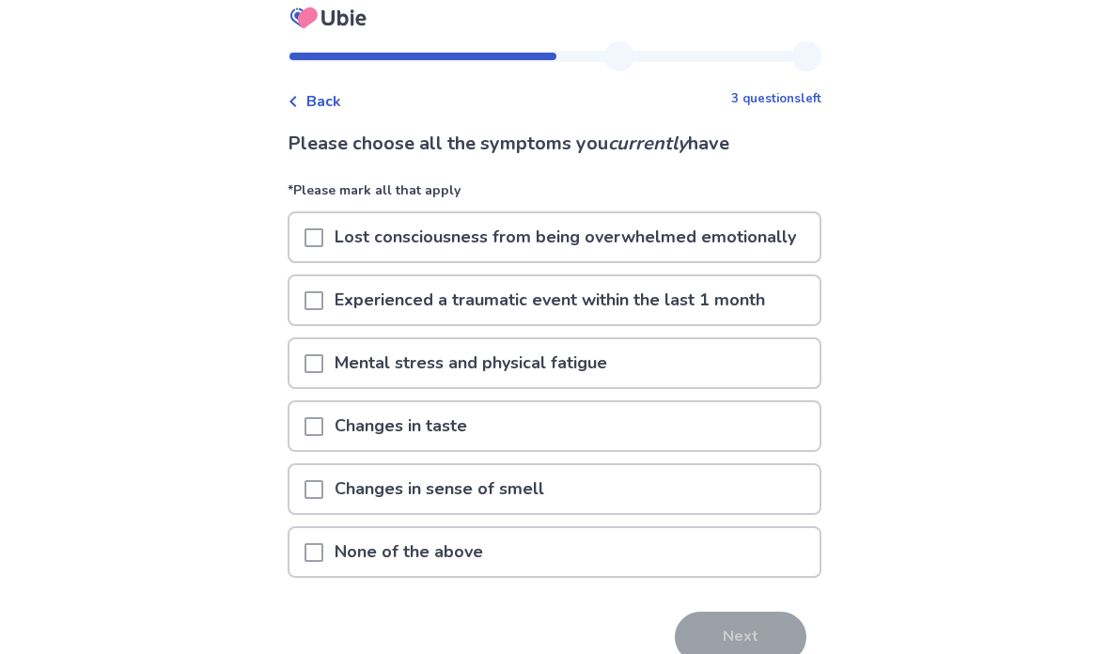
scroll to position [12, 0]
click at [703, 363] on div "Mental stress and physical fatigue" at bounding box center [554, 364] width 530 height 48
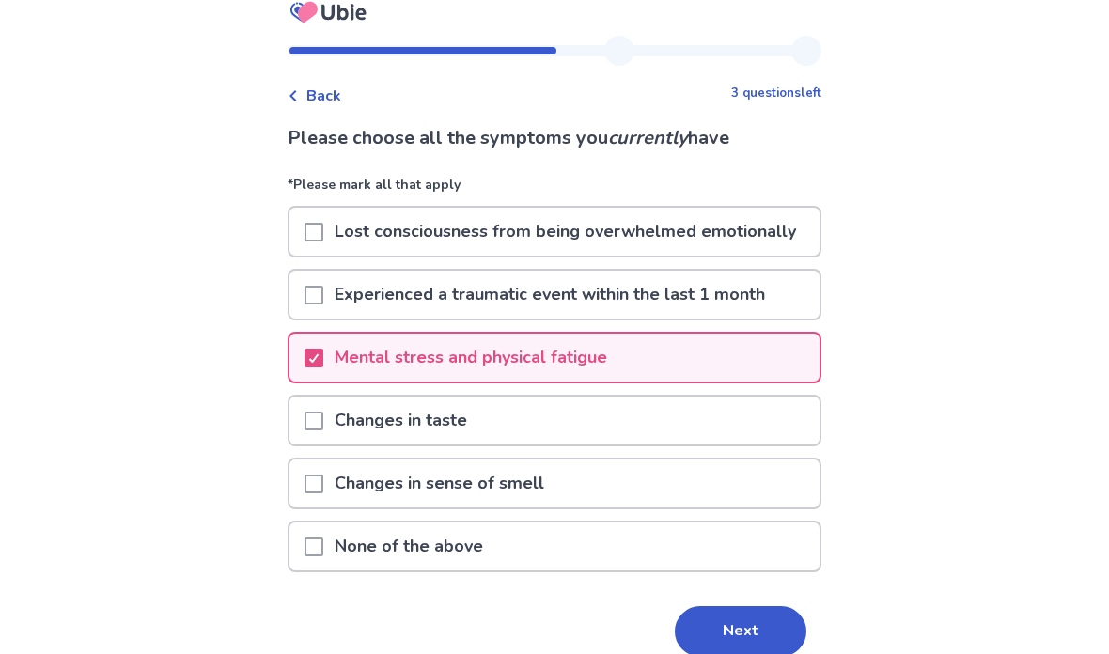
scroll to position [16, 0]
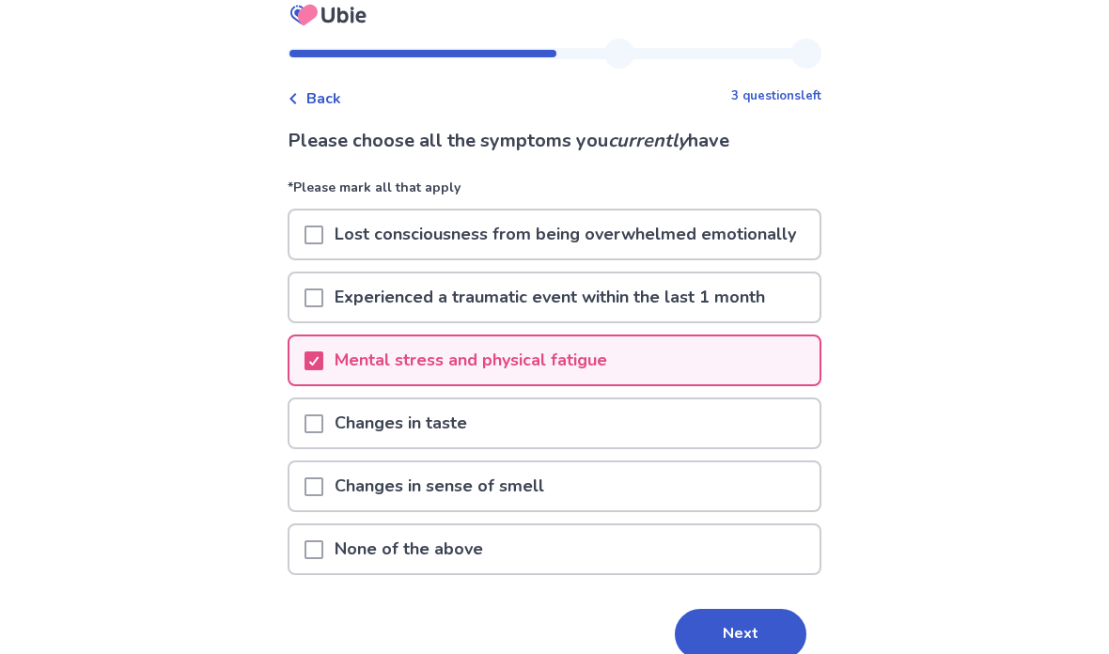
click at [740, 433] on div "Changes in taste" at bounding box center [554, 423] width 530 height 48
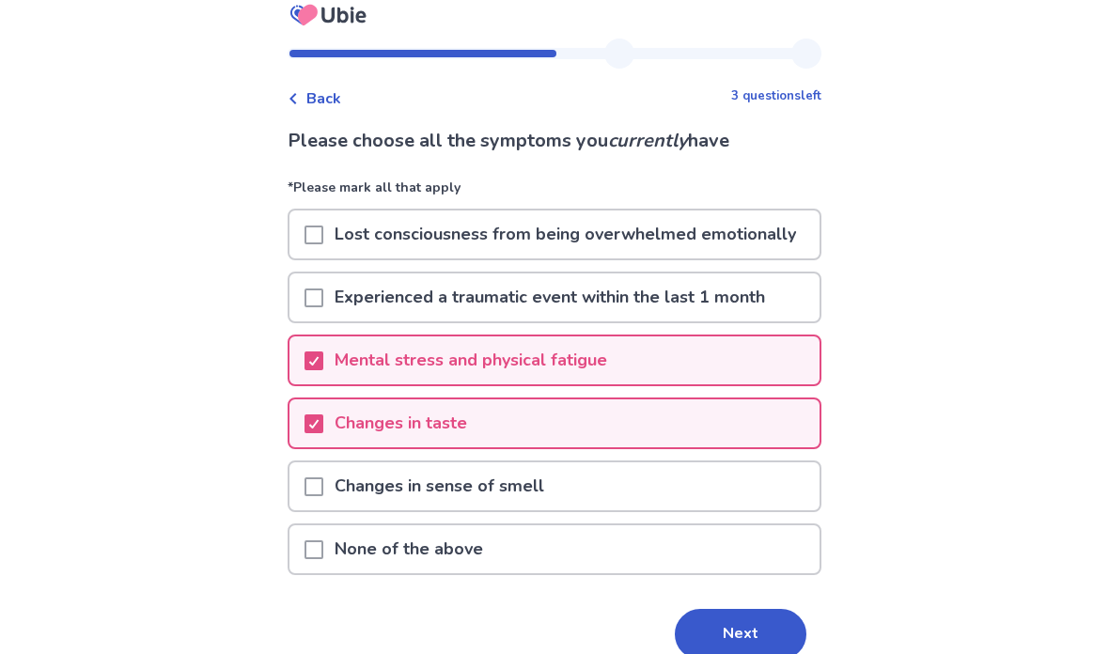
click at [751, 627] on button "Next" at bounding box center [741, 634] width 132 height 51
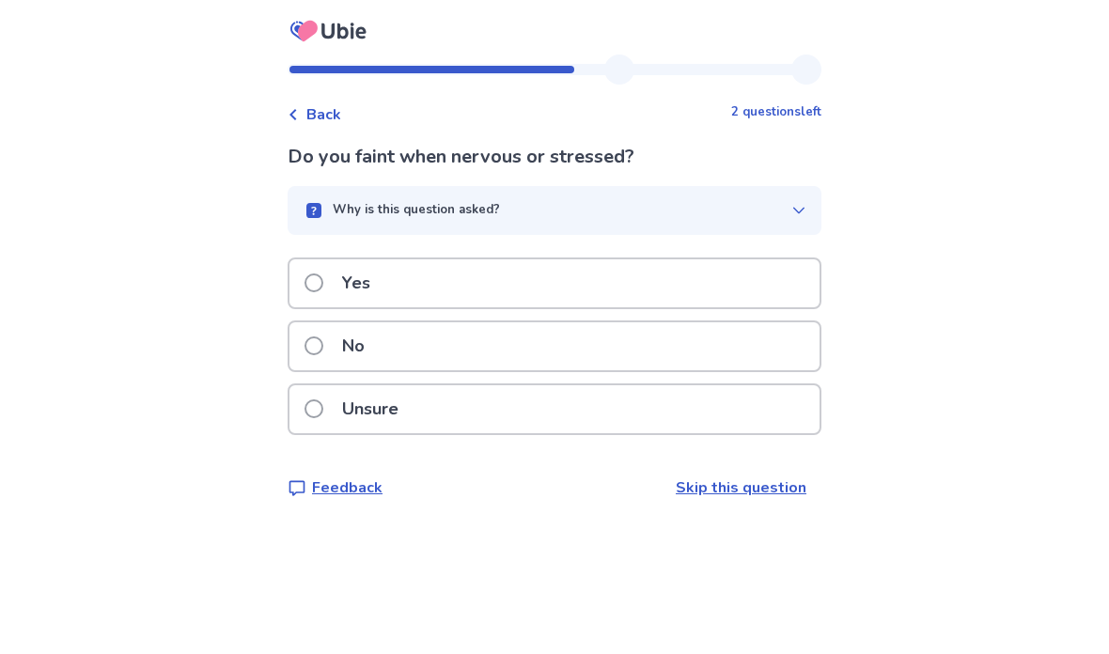
click at [698, 412] on div "Unsure" at bounding box center [554, 409] width 530 height 48
click at [703, 269] on div "Yes" at bounding box center [554, 283] width 530 height 48
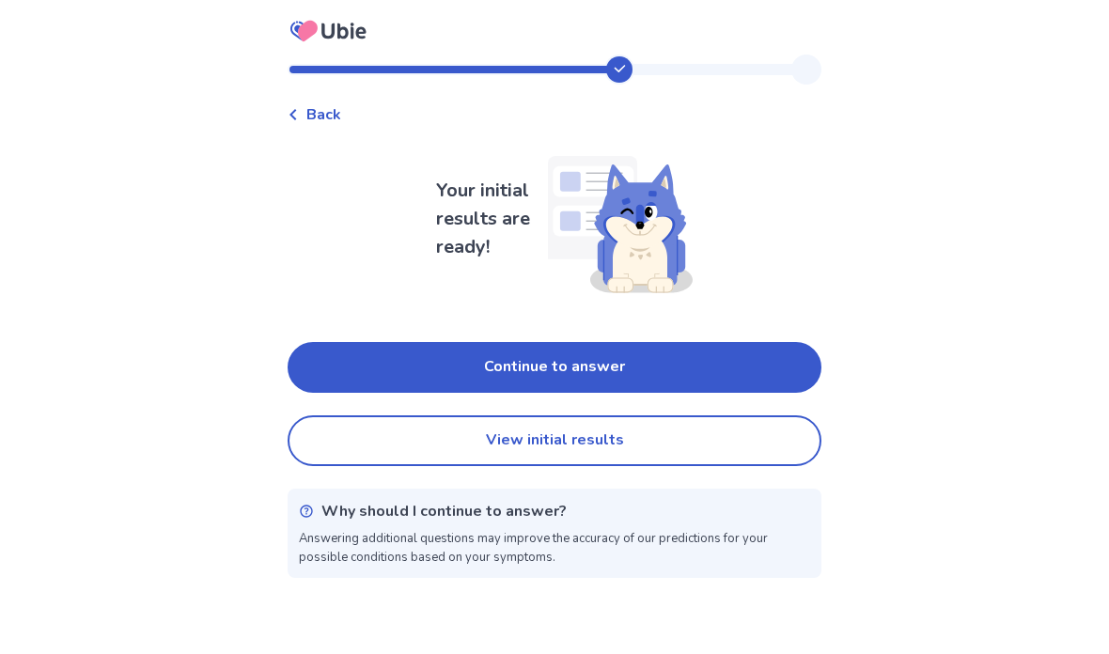
click at [725, 370] on button "Continue to answer" at bounding box center [554, 367] width 534 height 51
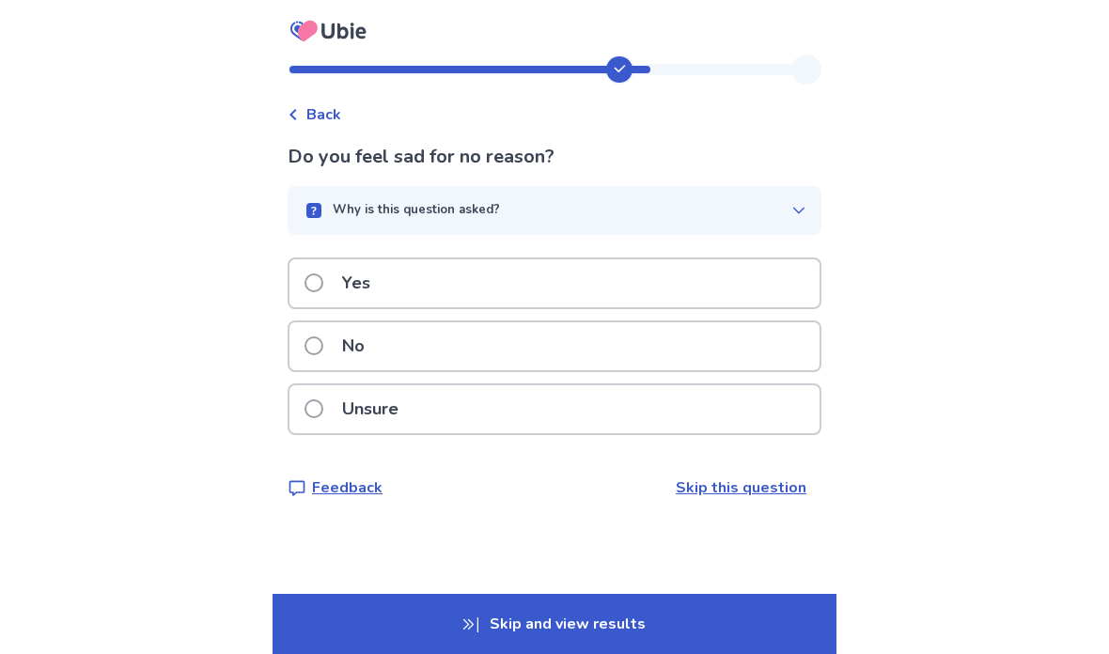
click at [723, 278] on div "Yes" at bounding box center [554, 283] width 530 height 48
click at [731, 350] on div "No" at bounding box center [554, 346] width 530 height 48
click at [743, 281] on div "Yes" at bounding box center [554, 283] width 530 height 48
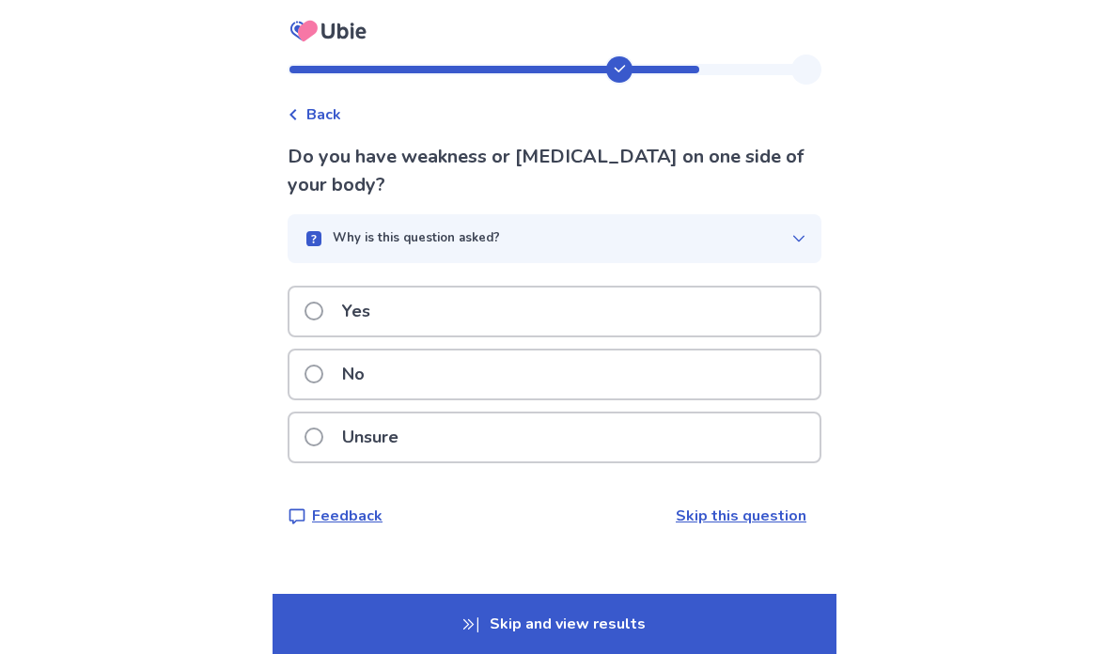
click at [754, 378] on div "No" at bounding box center [554, 374] width 530 height 48
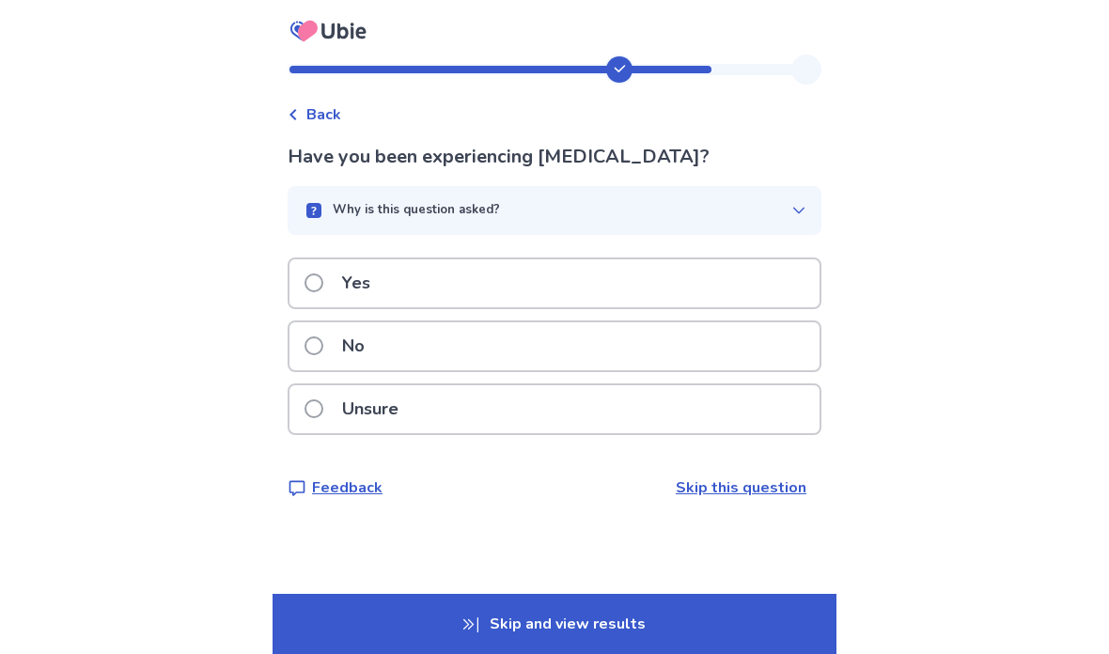
click at [777, 286] on div "Yes" at bounding box center [554, 283] width 530 height 48
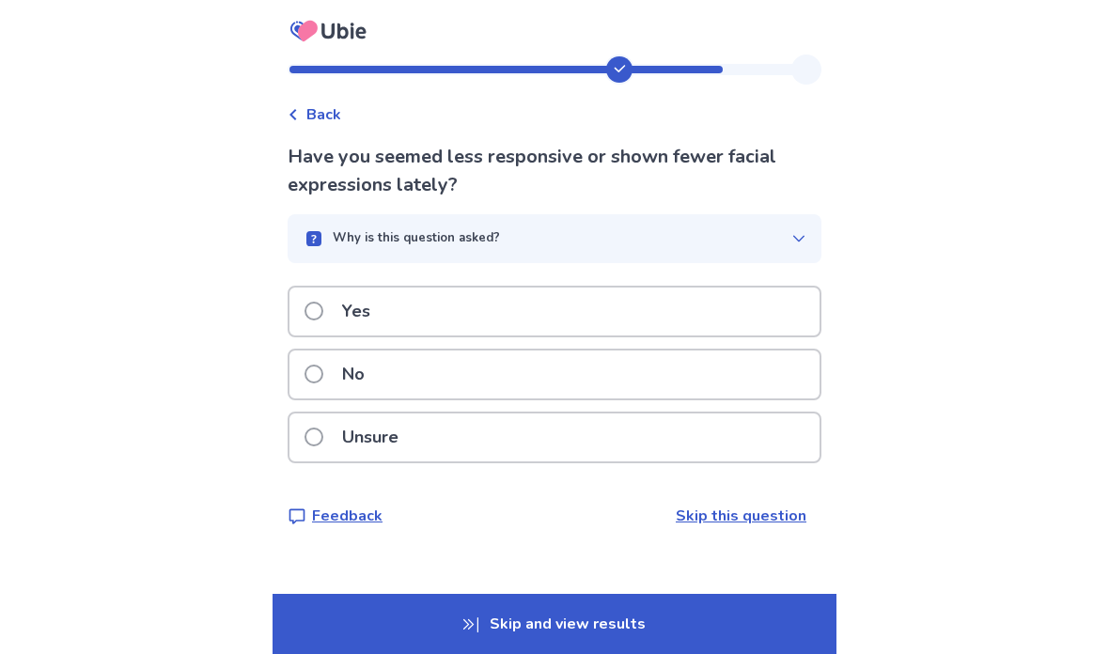
click at [769, 312] on div "Yes" at bounding box center [554, 311] width 530 height 48
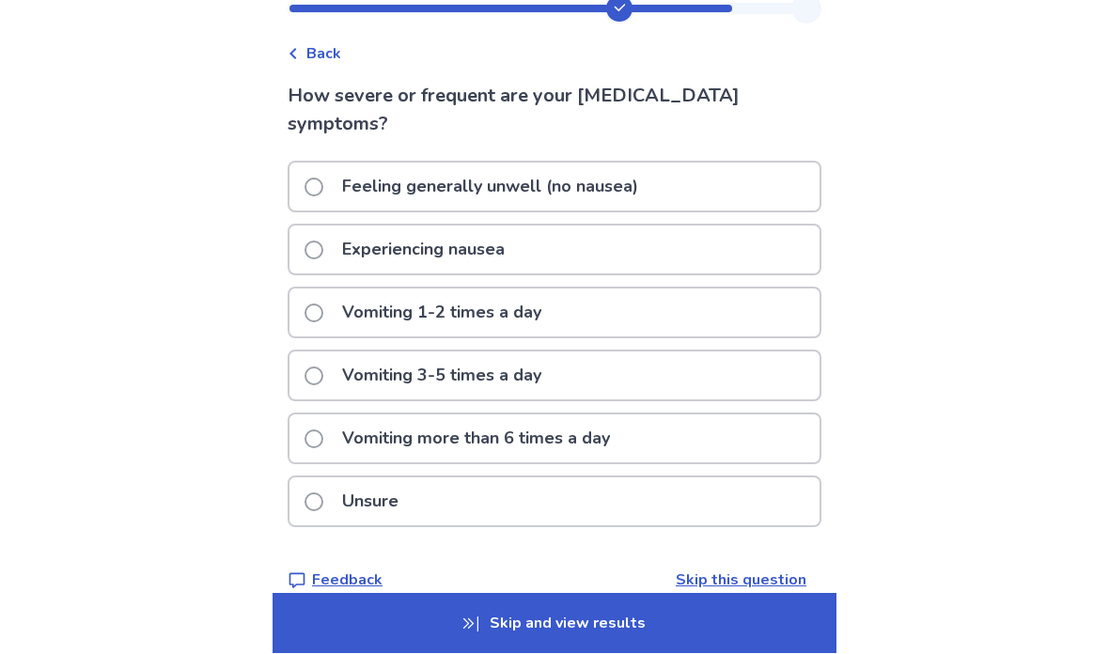
scroll to position [61, 0]
click at [743, 253] on div "Experiencing nausea" at bounding box center [554, 249] width 530 height 48
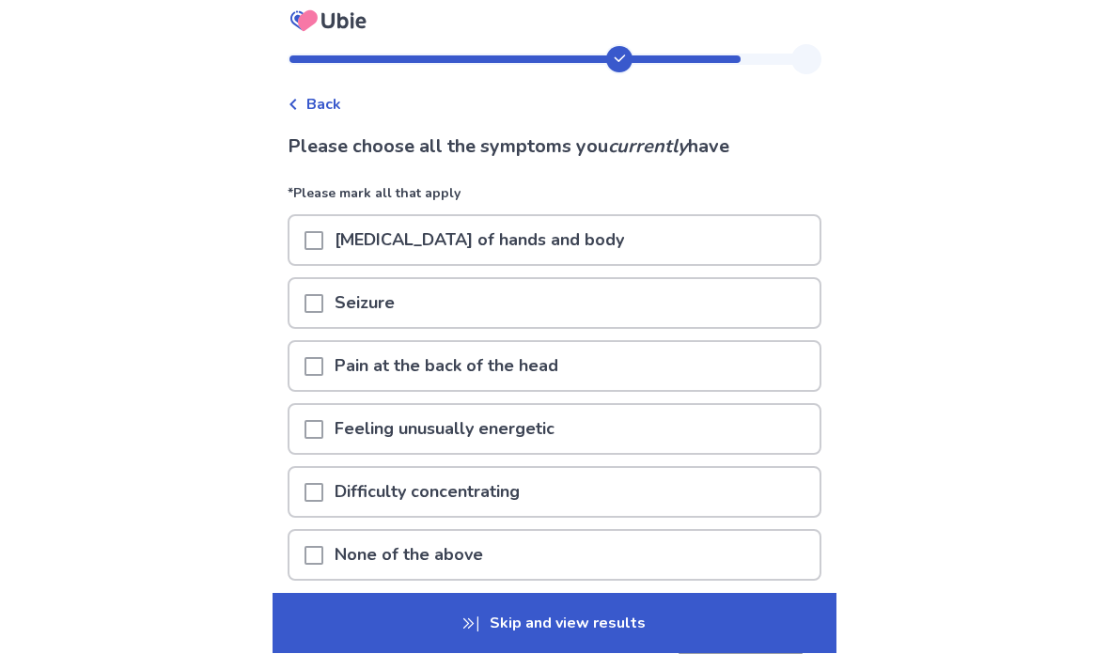
scroll to position [10, 0]
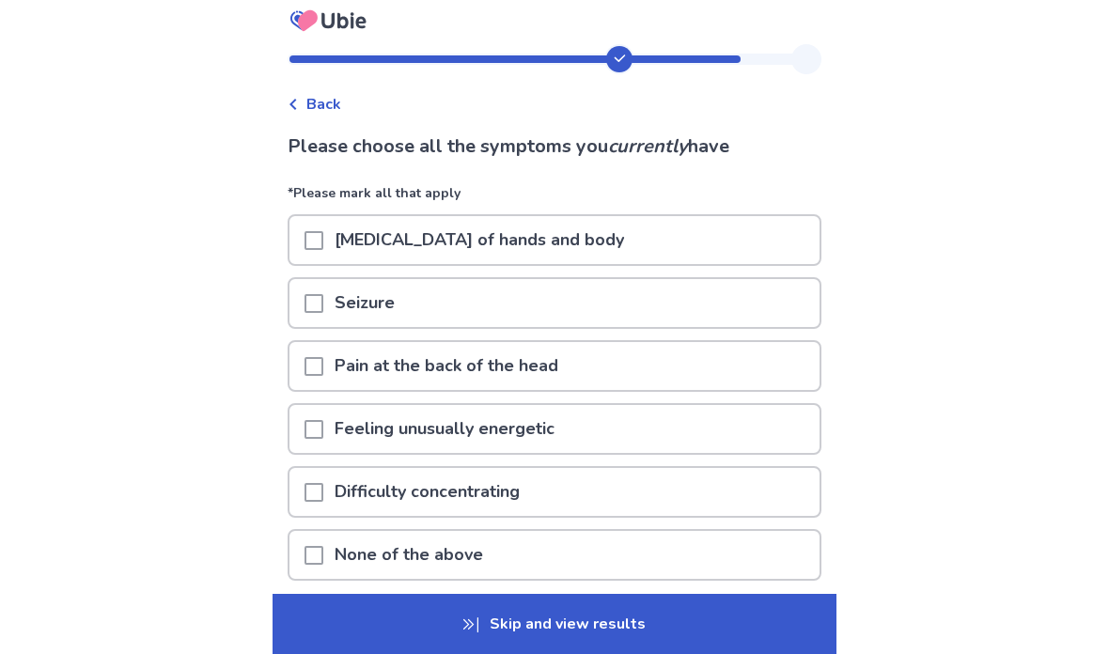
click at [721, 493] on div "Difficulty concentrating" at bounding box center [554, 492] width 530 height 48
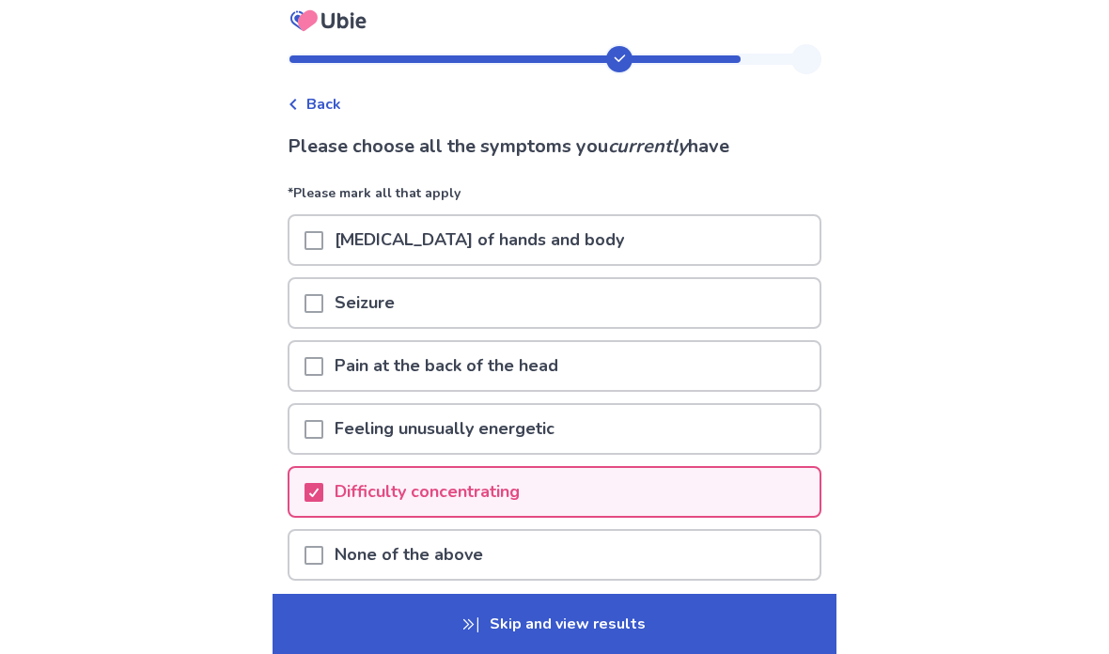
click at [740, 631] on button "Next" at bounding box center [741, 639] width 132 height 51
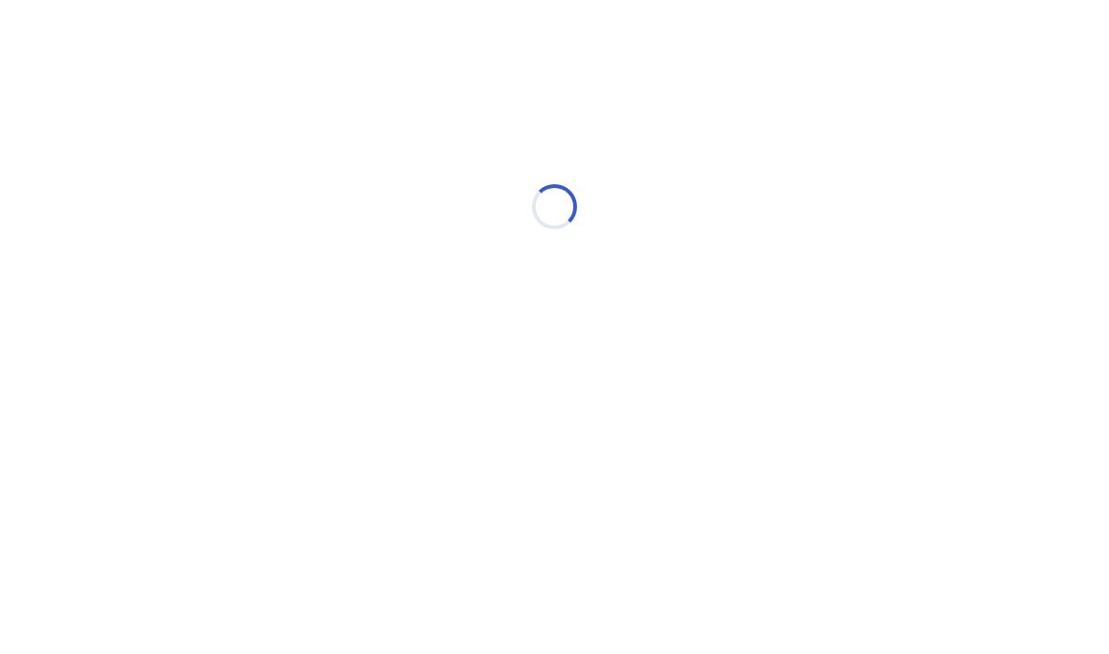
scroll to position [0, 0]
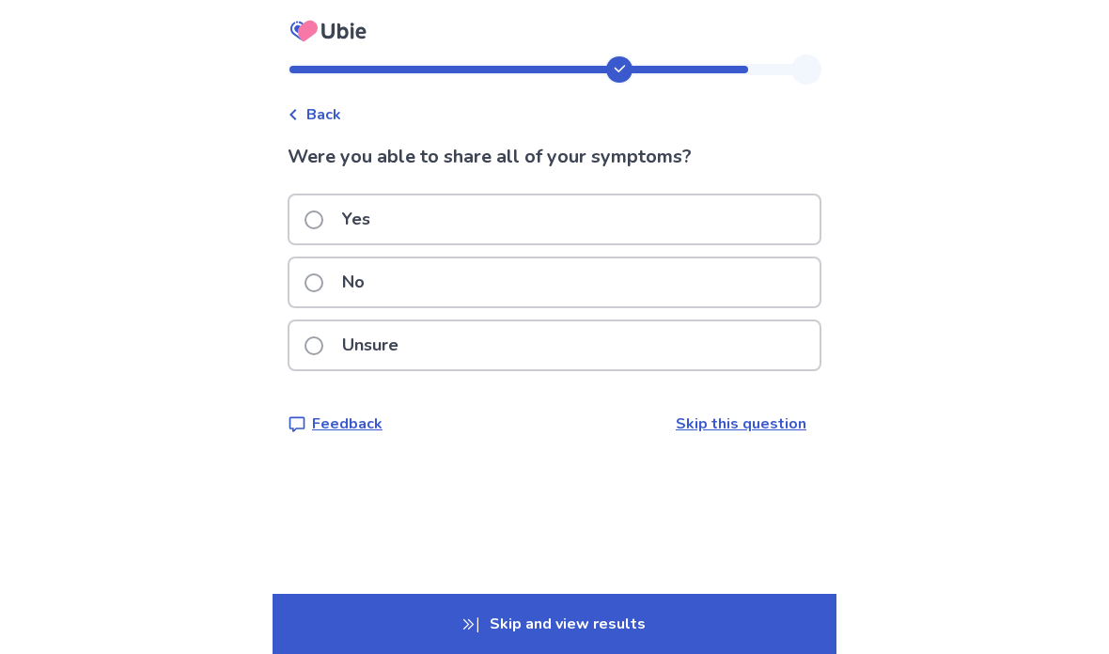
click at [761, 230] on div "Yes" at bounding box center [554, 219] width 530 height 48
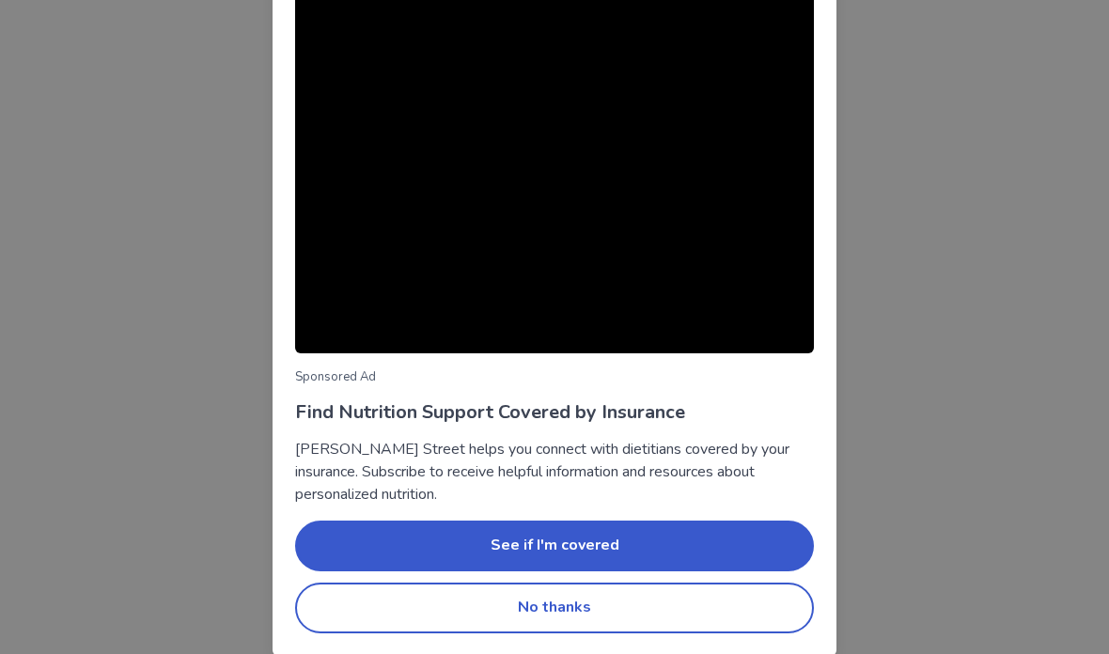
scroll to position [127, 0]
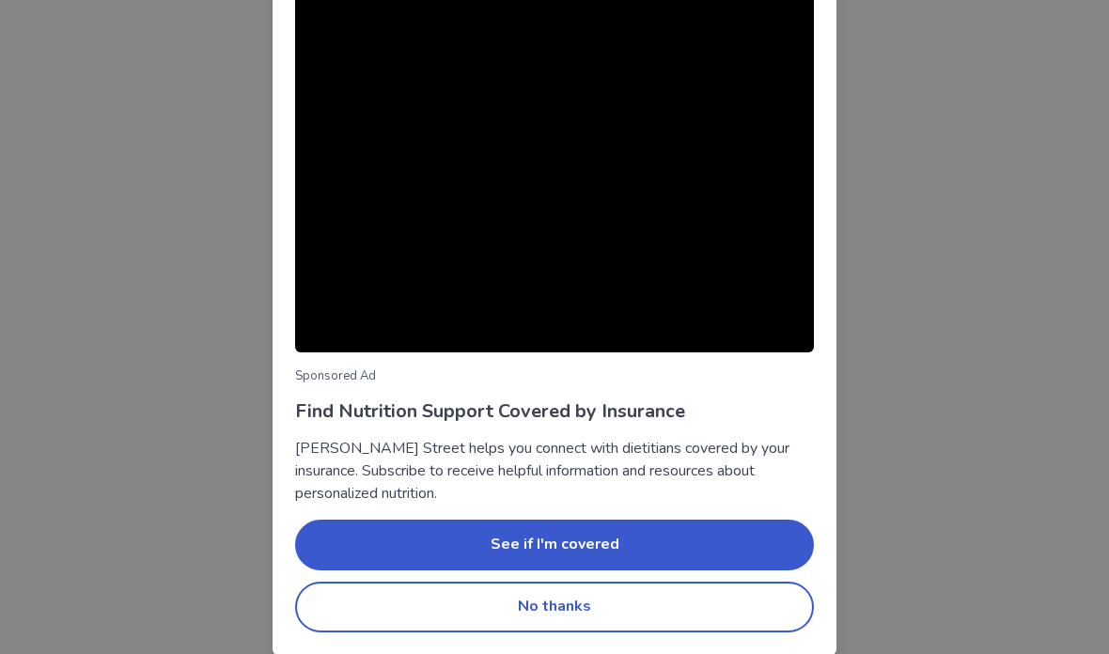
click at [716, 611] on button "No thanks" at bounding box center [554, 607] width 519 height 51
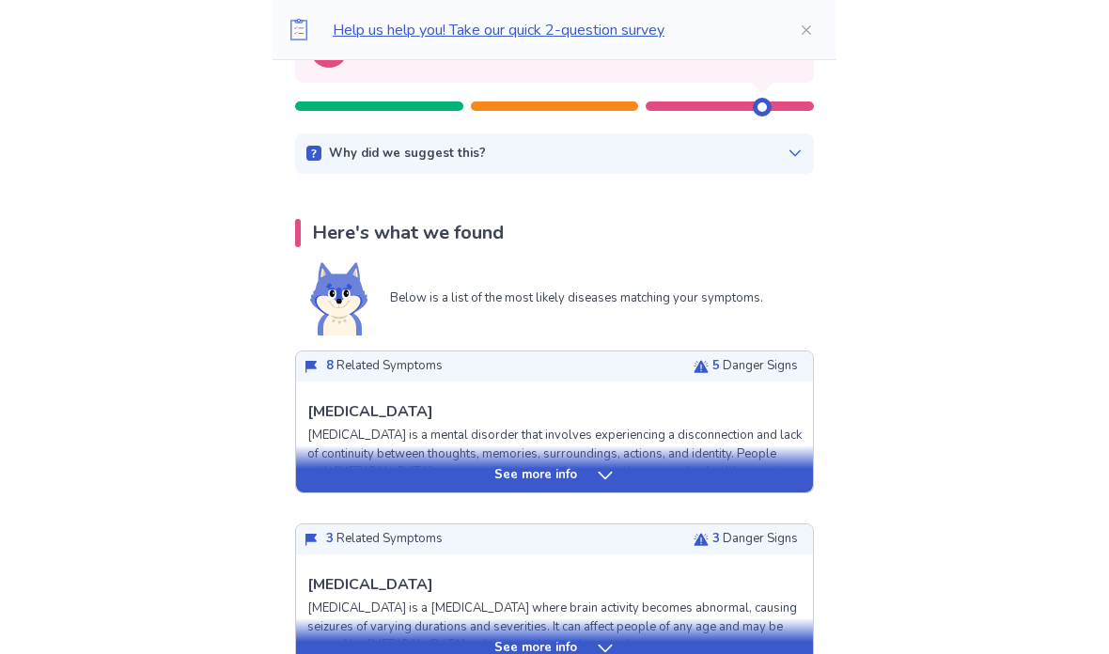
scroll to position [239, 0]
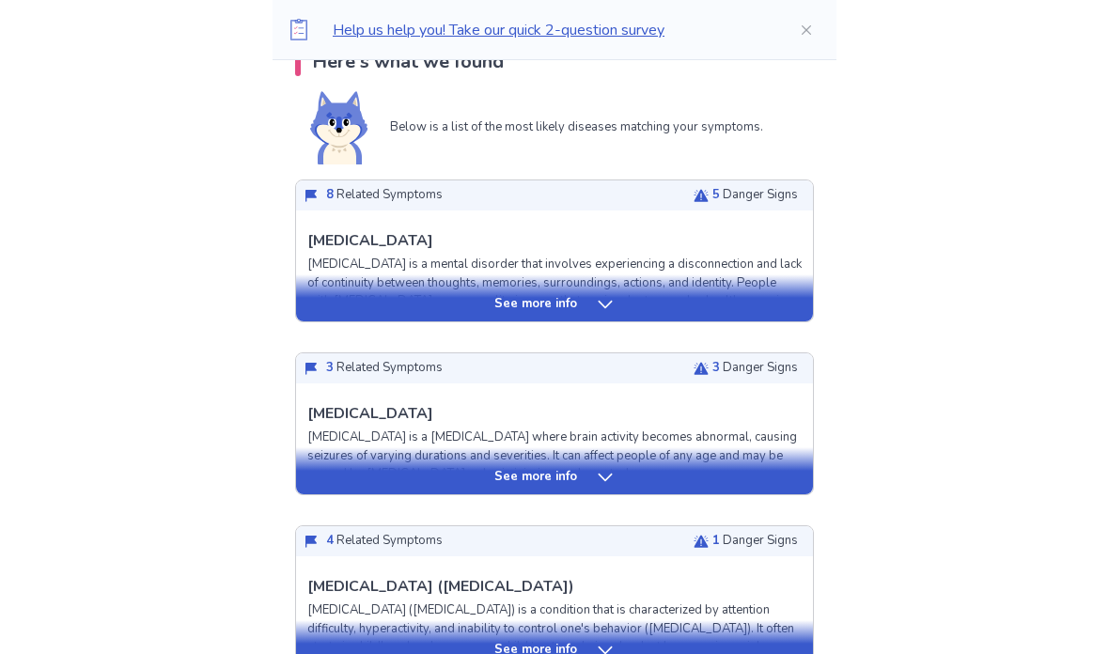
click at [737, 307] on div "See more info" at bounding box center [554, 305] width 517 height 19
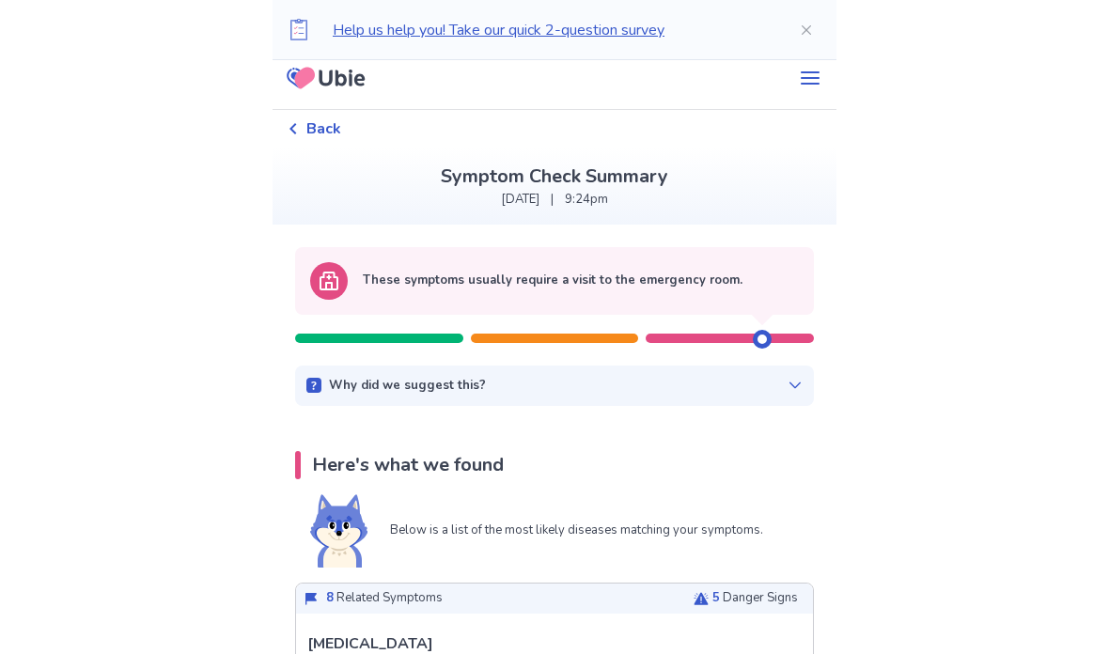
scroll to position [0, 0]
